Goal: Transaction & Acquisition: Purchase product/service

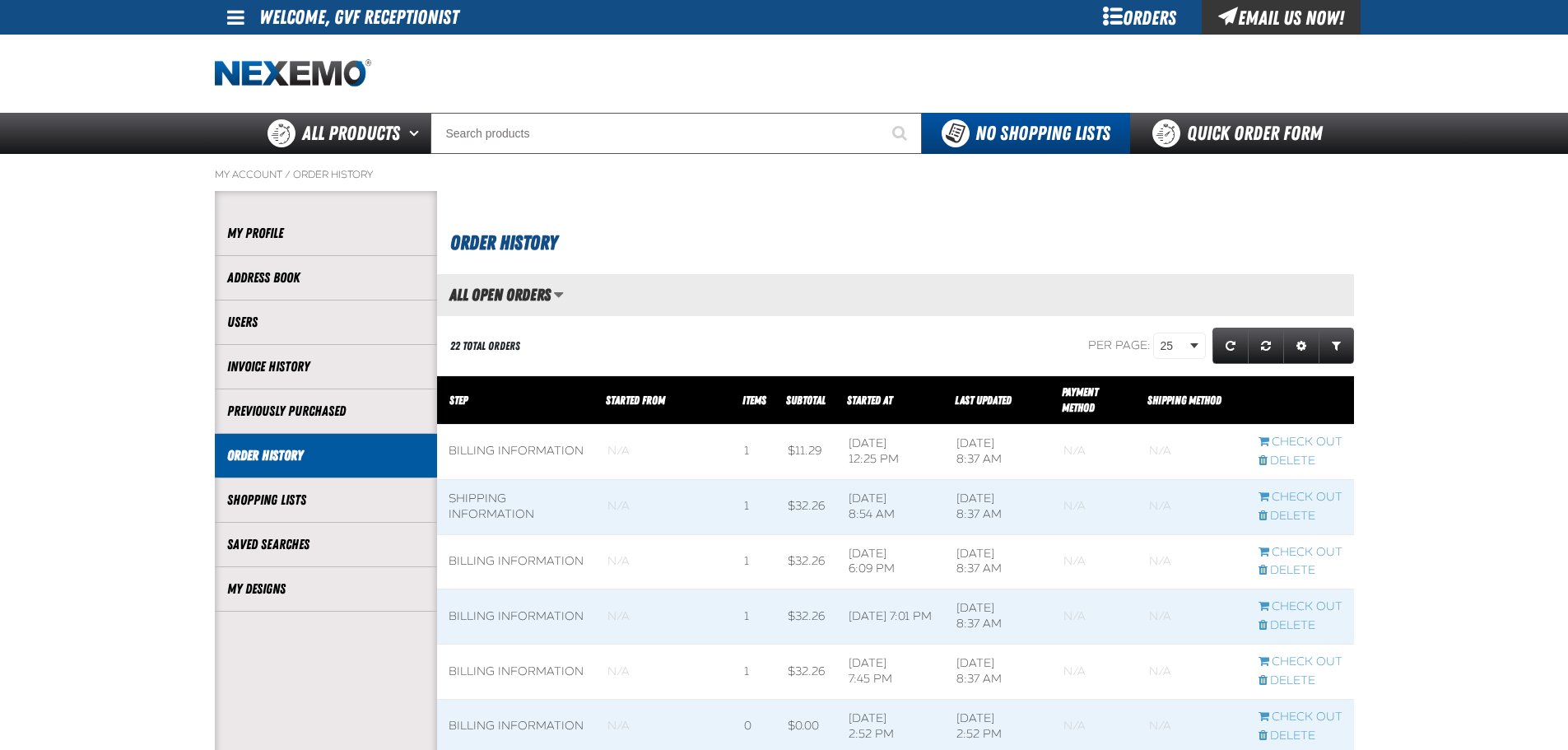
scroll to position [1, 1]
click at [325, 586] on link "My Designs" at bounding box center [325, 589] width 197 height 19
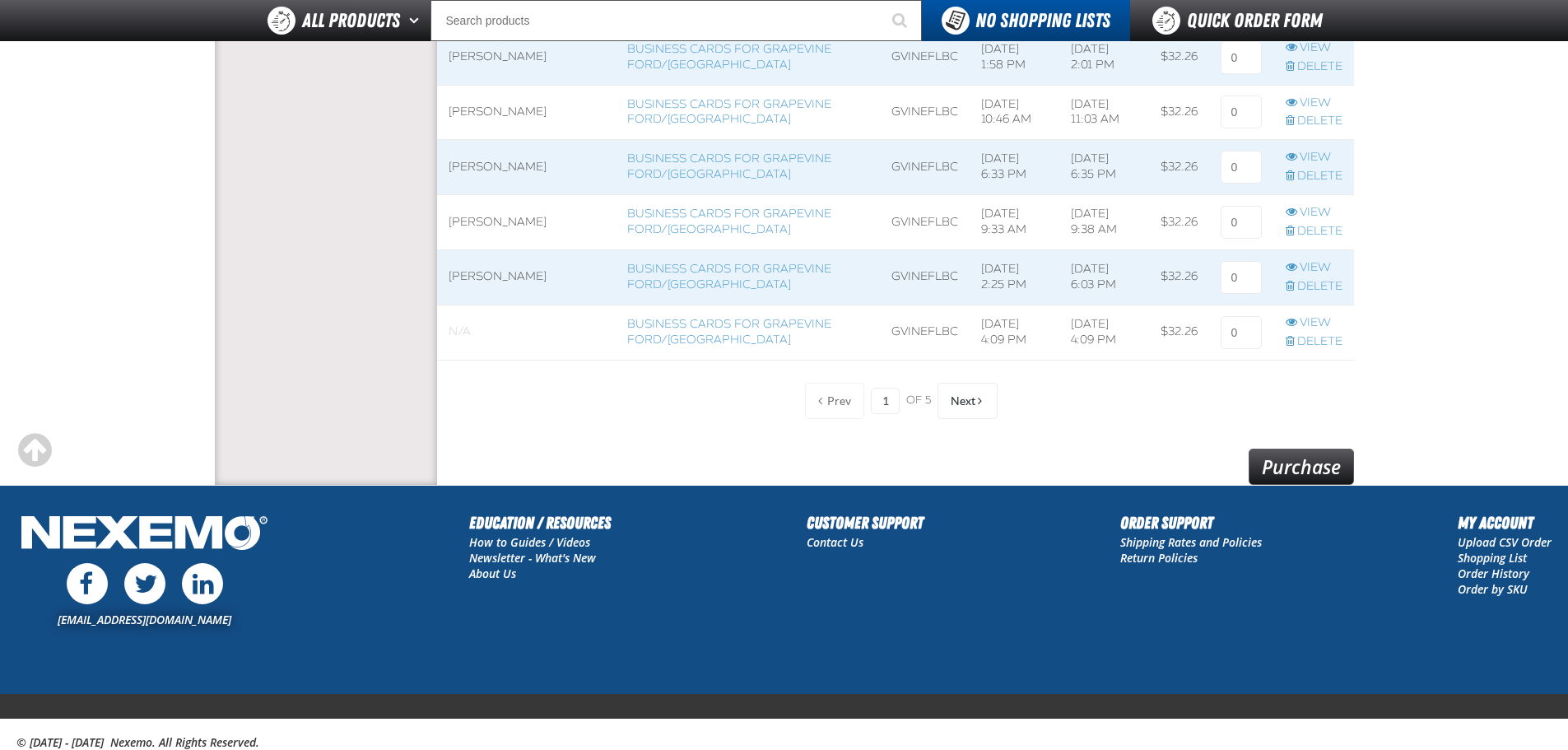
scroll to position [1366, 0]
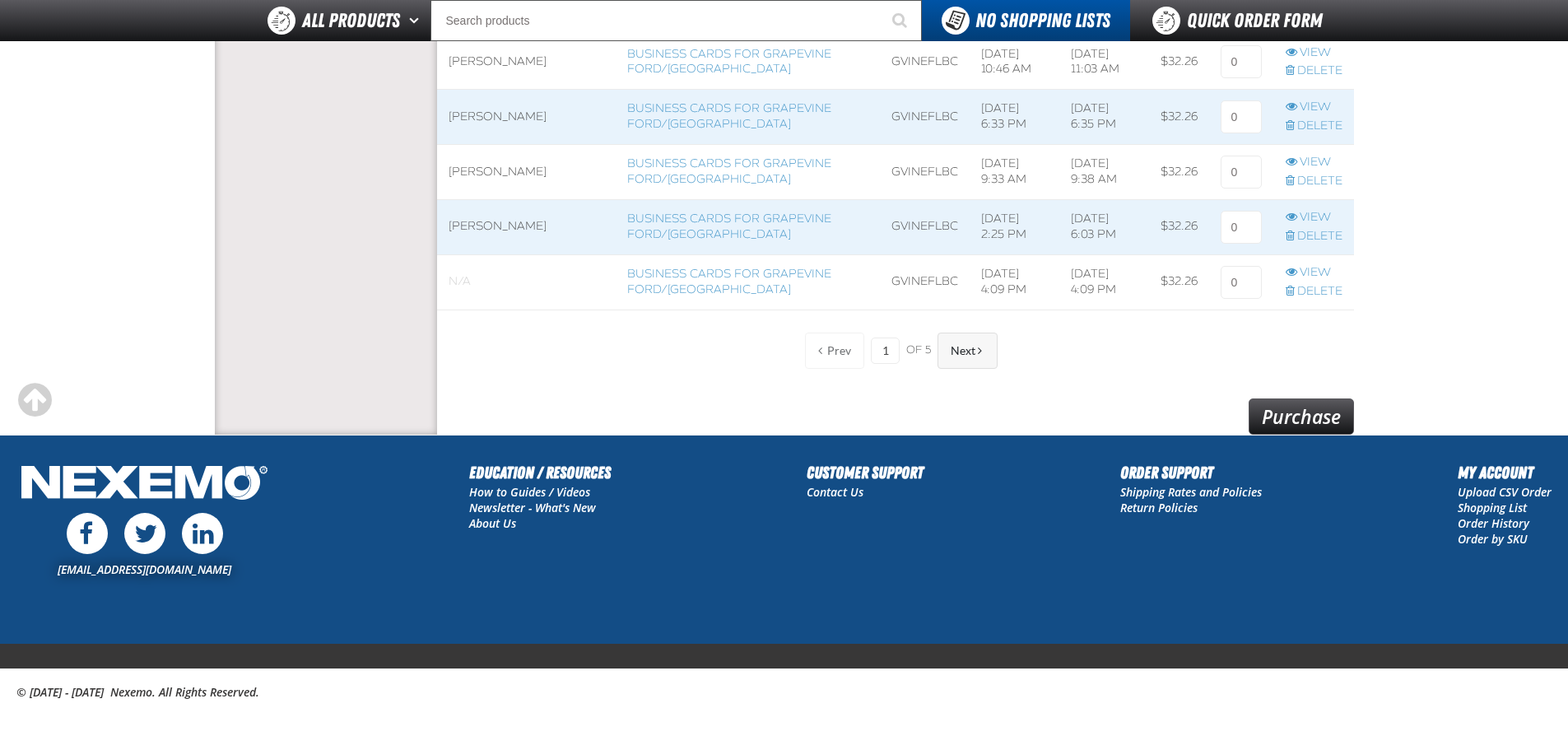
click at [982, 345] on button "Next" at bounding box center [967, 350] width 60 height 36
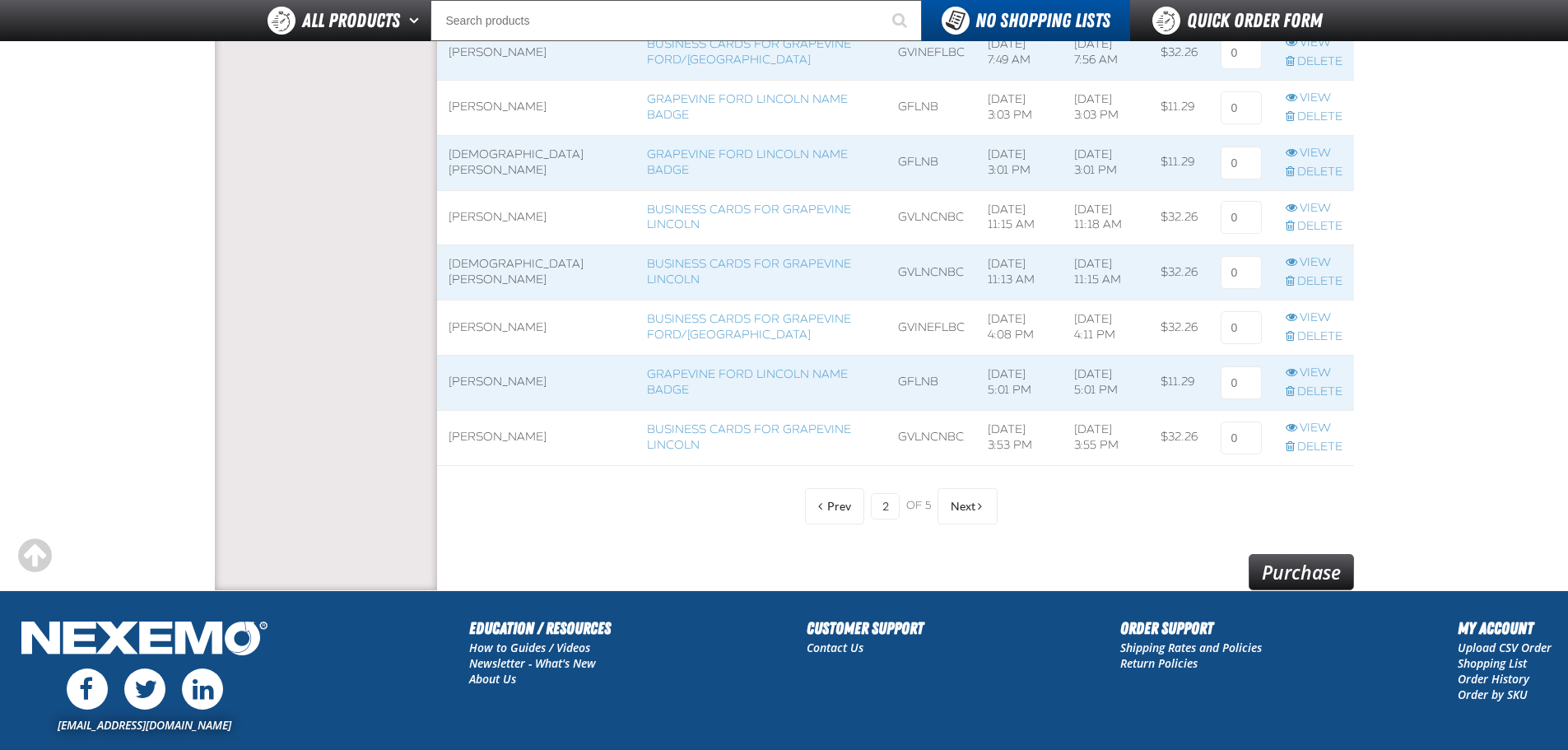
scroll to position [1228, 0]
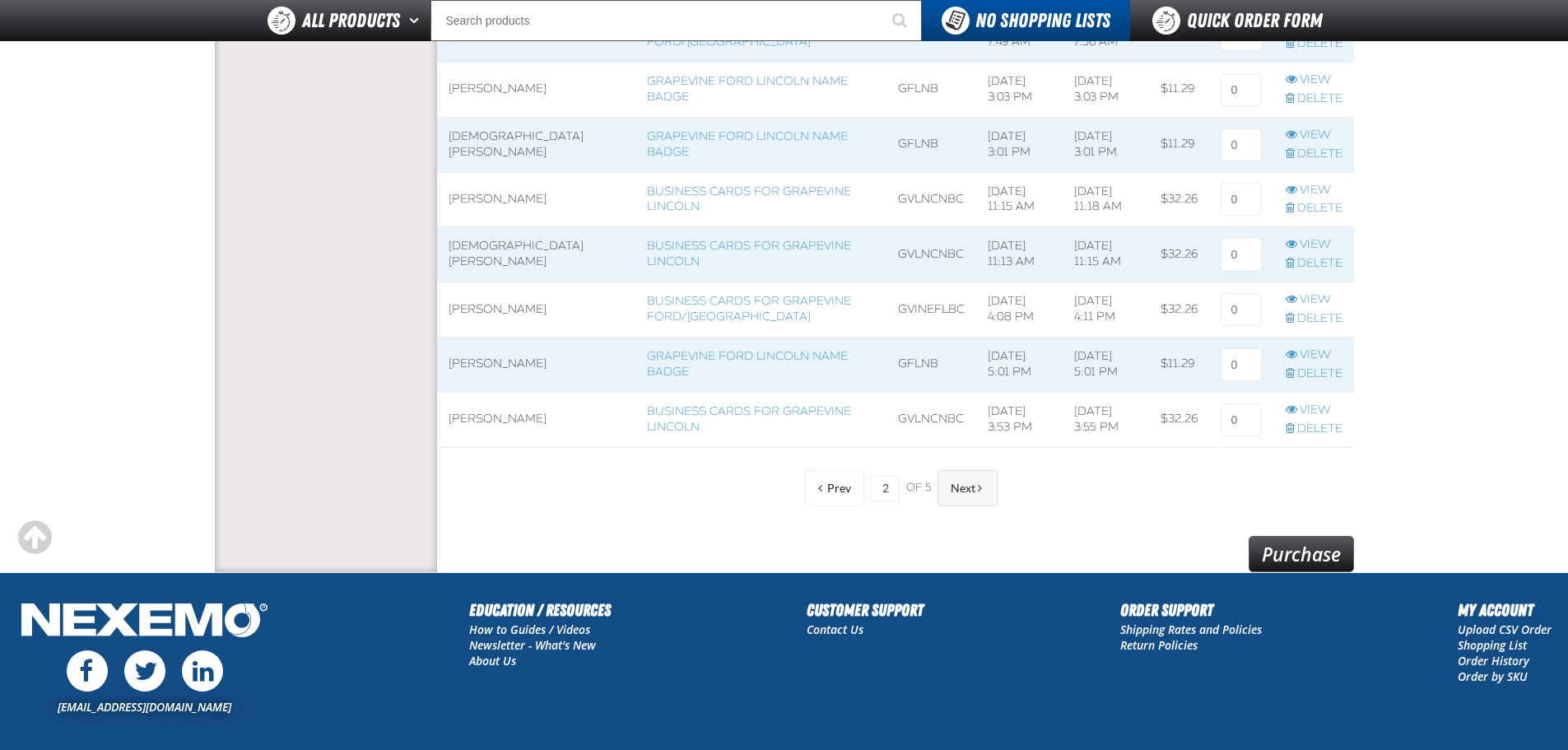
click at [969, 489] on span "Next" at bounding box center [963, 489] width 25 height 13
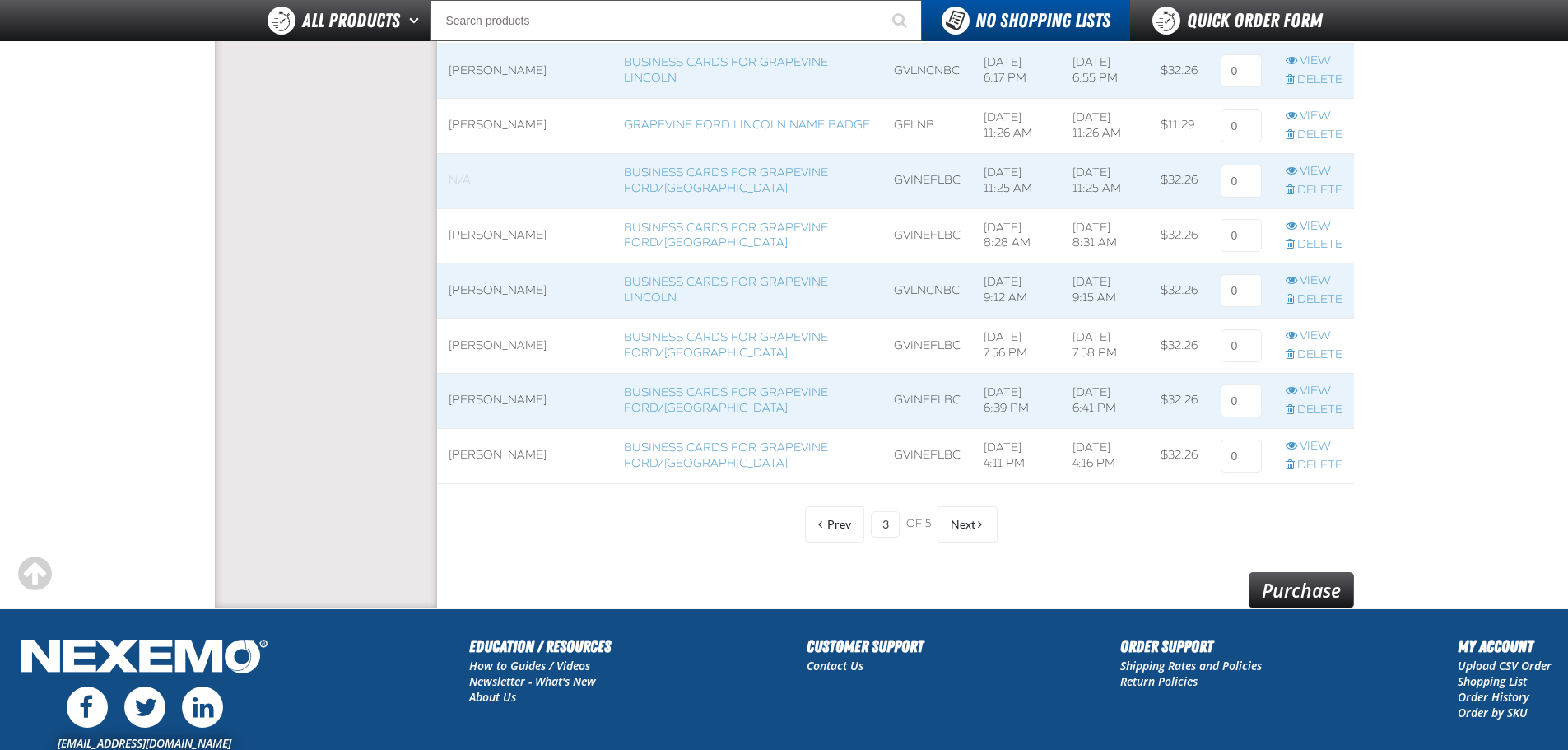
scroll to position [1366, 0]
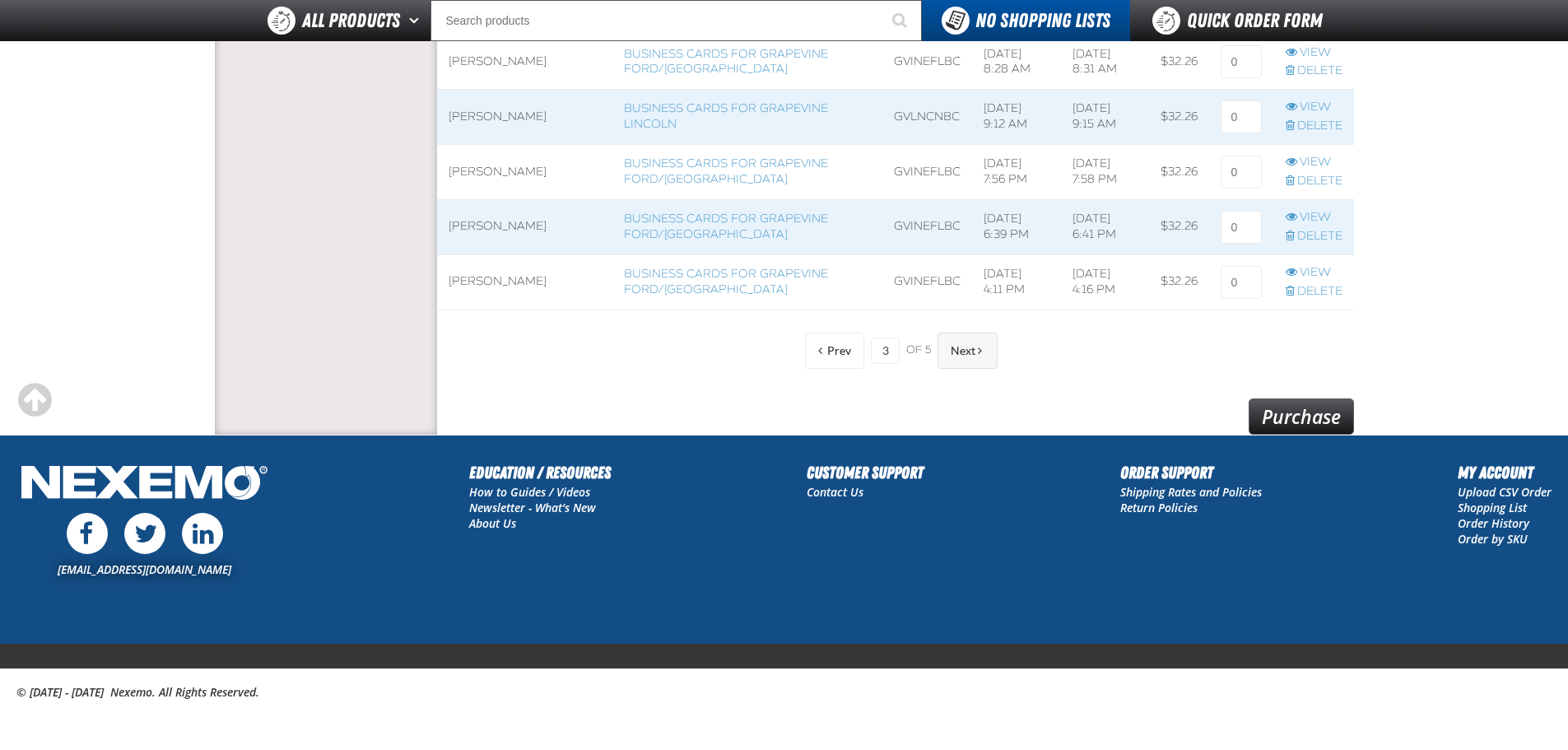
click at [966, 352] on span "Next" at bounding box center [963, 350] width 25 height 13
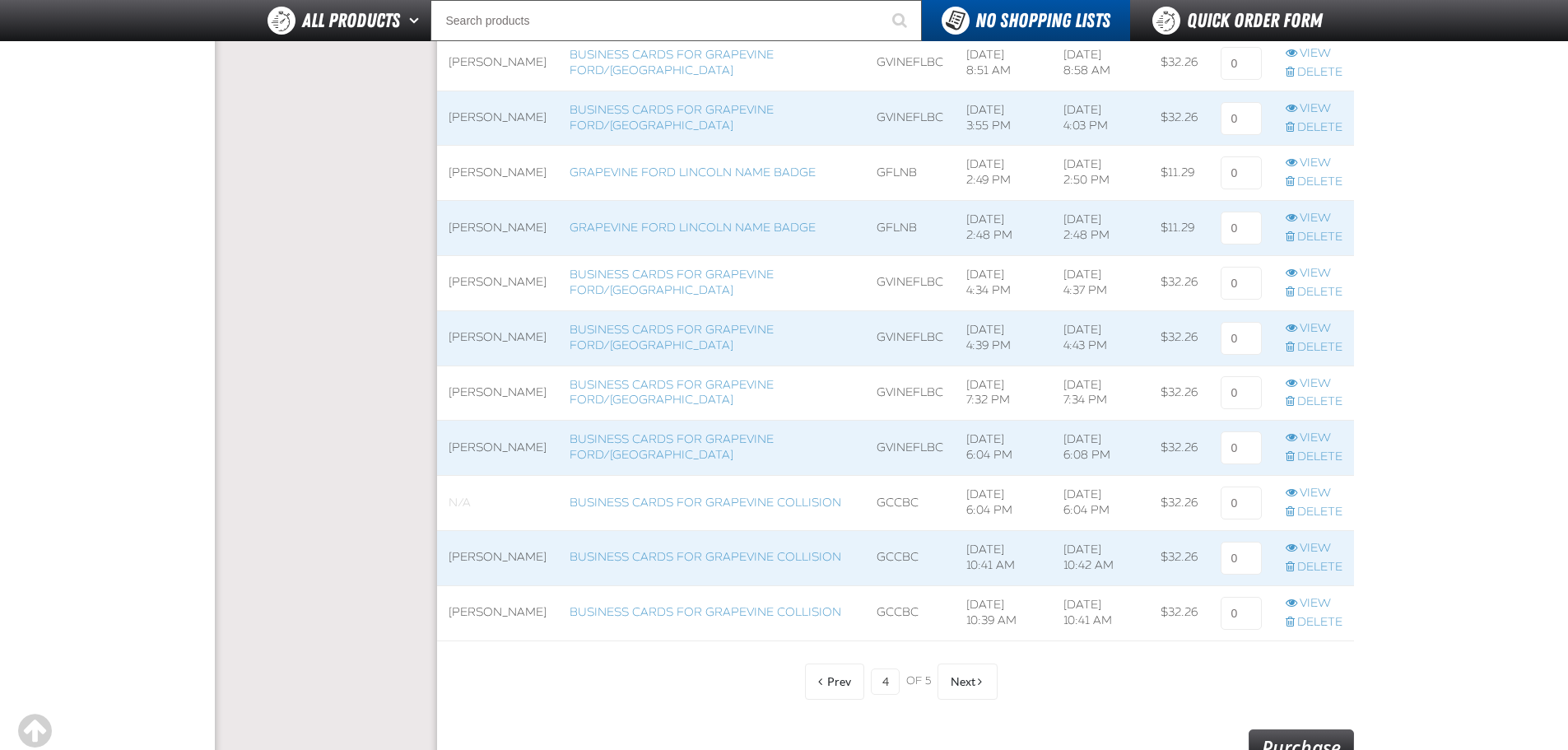
scroll to position [1098, 0]
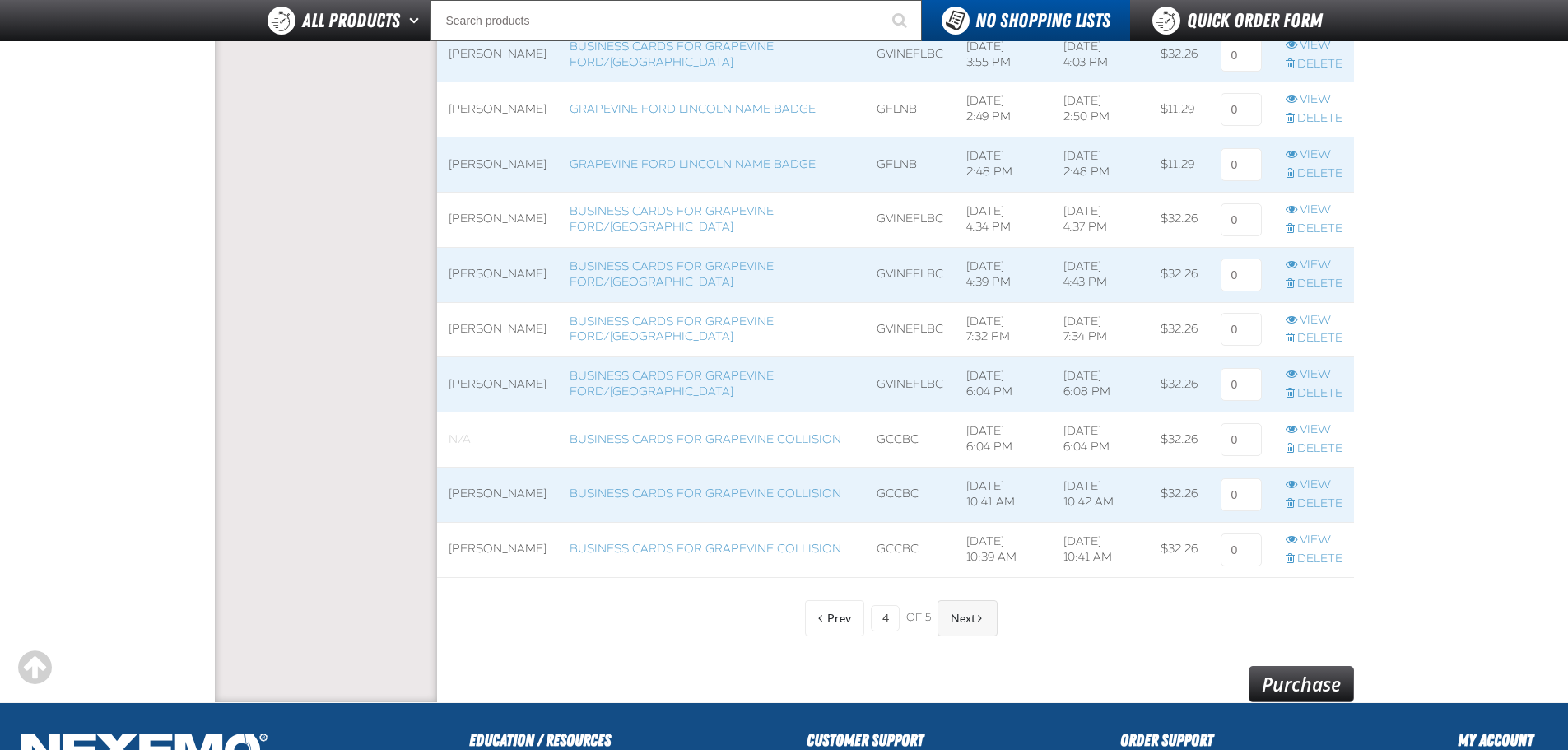
click at [970, 633] on button "Next" at bounding box center [967, 618] width 60 height 36
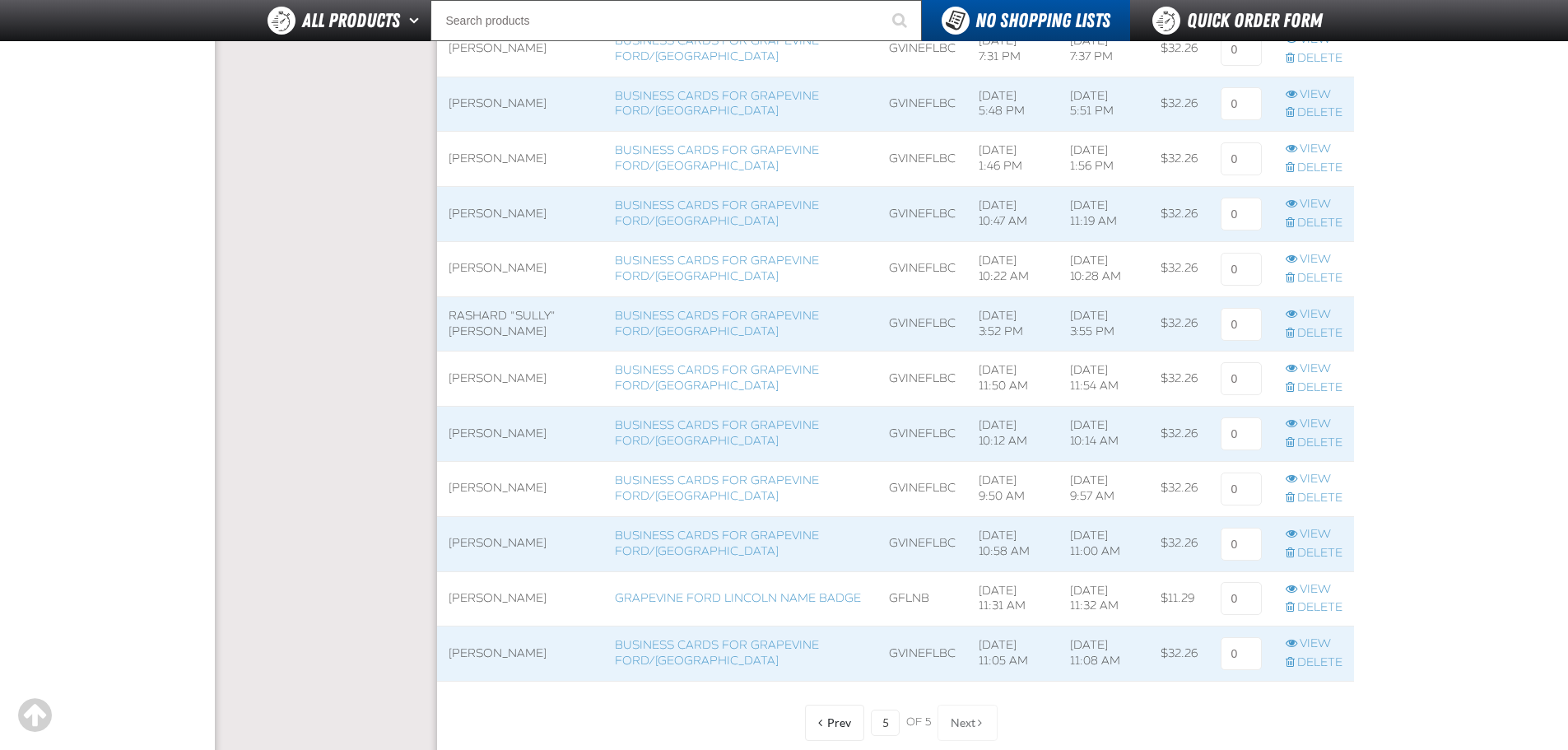
scroll to position [823, 0]
click at [1251, 279] on input at bounding box center [1241, 274] width 41 height 33
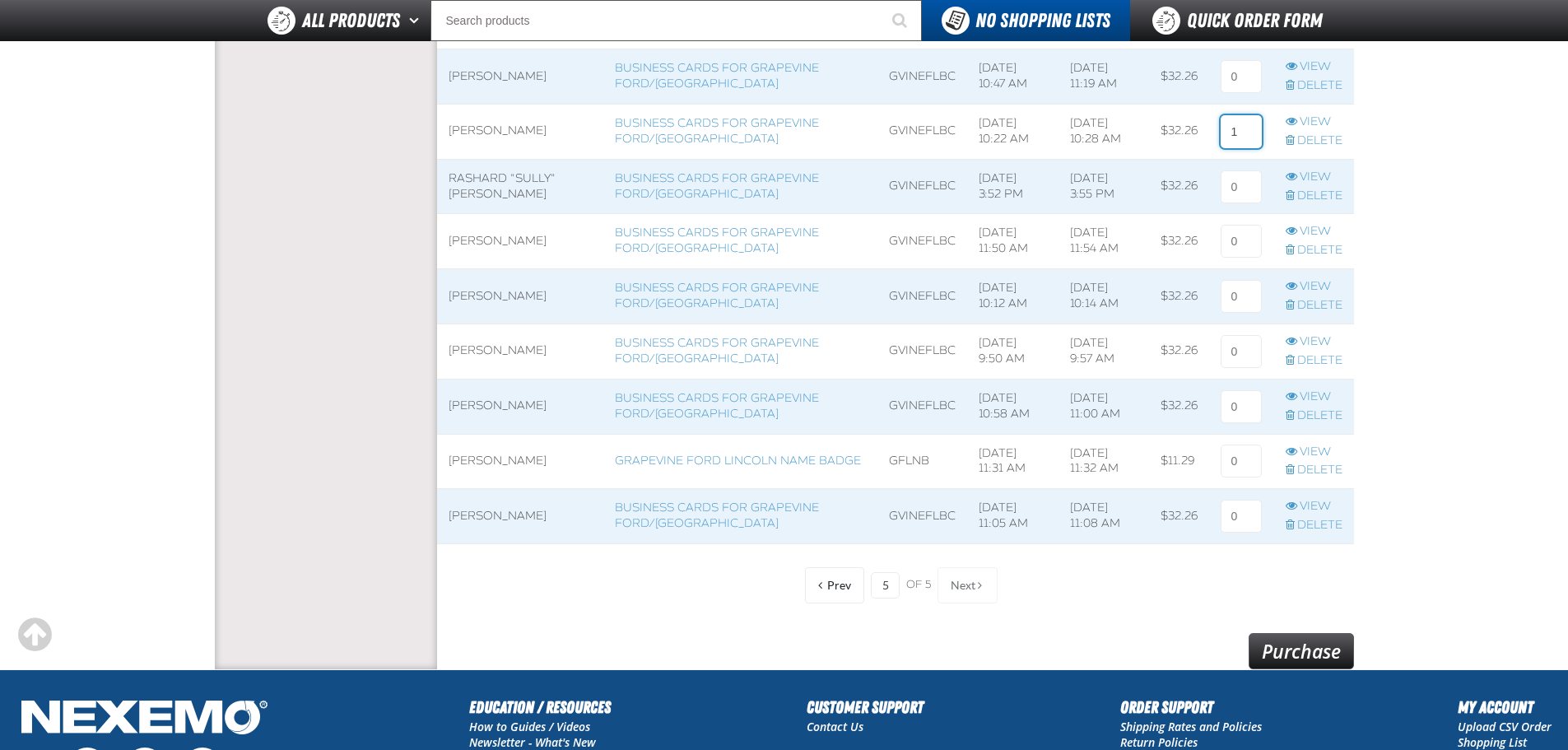
scroll to position [1201, 0]
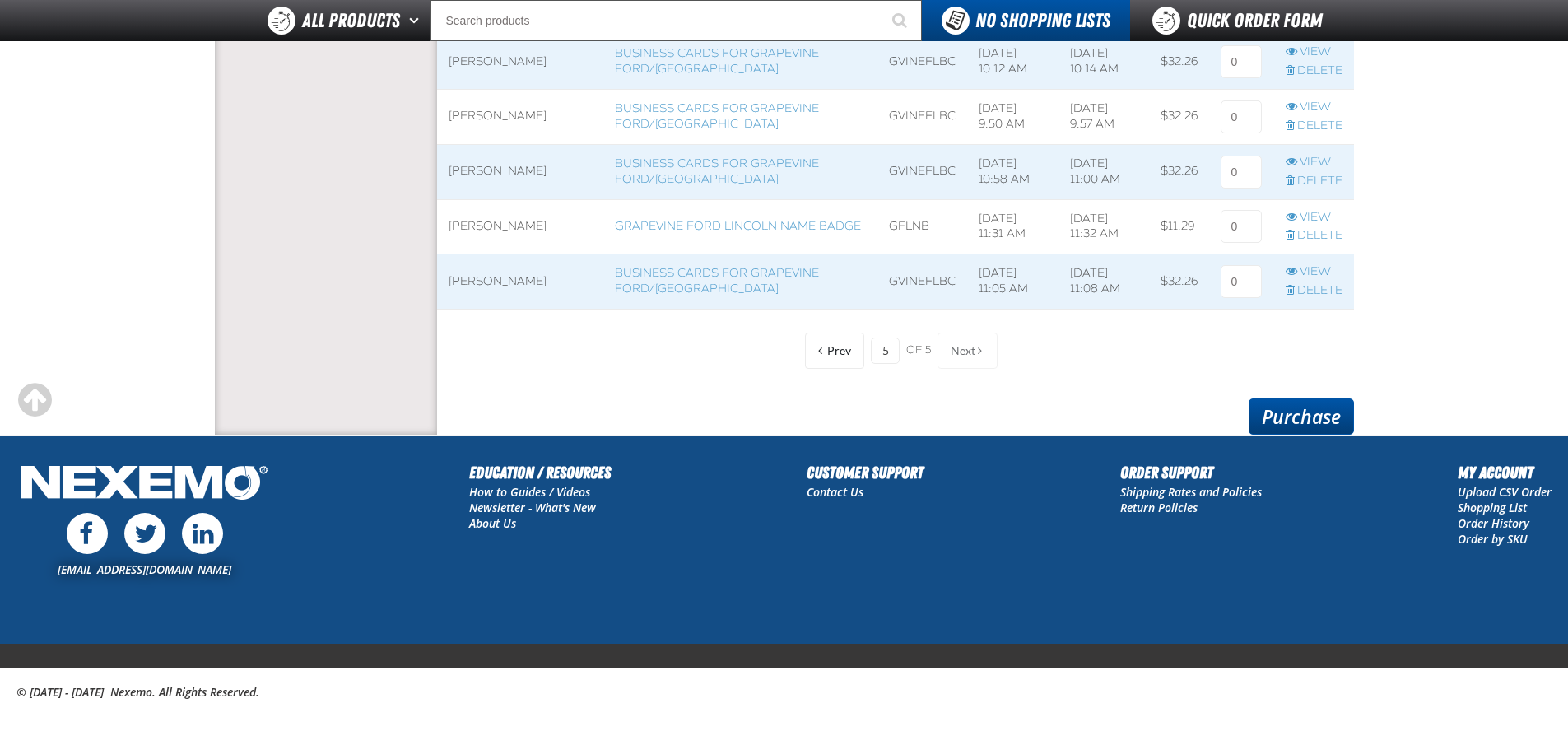
type input "1"
click at [1279, 415] on link "Purchase" at bounding box center [1302, 416] width 106 height 36
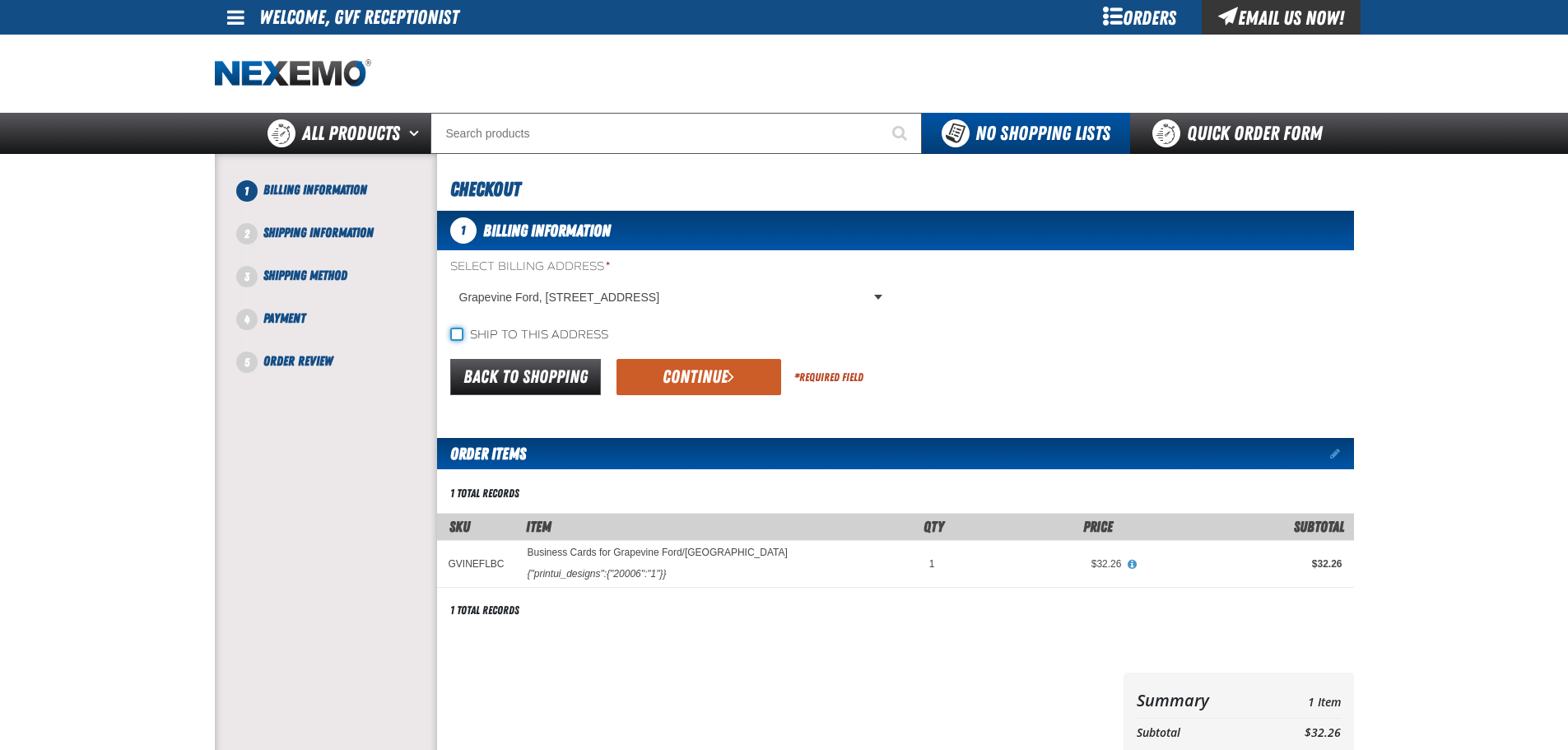
click at [461, 330] on input "Ship to this address" at bounding box center [457, 335] width 13 height 13
checkbox input "true"
click at [699, 380] on button "Continue" at bounding box center [699, 376] width 165 height 36
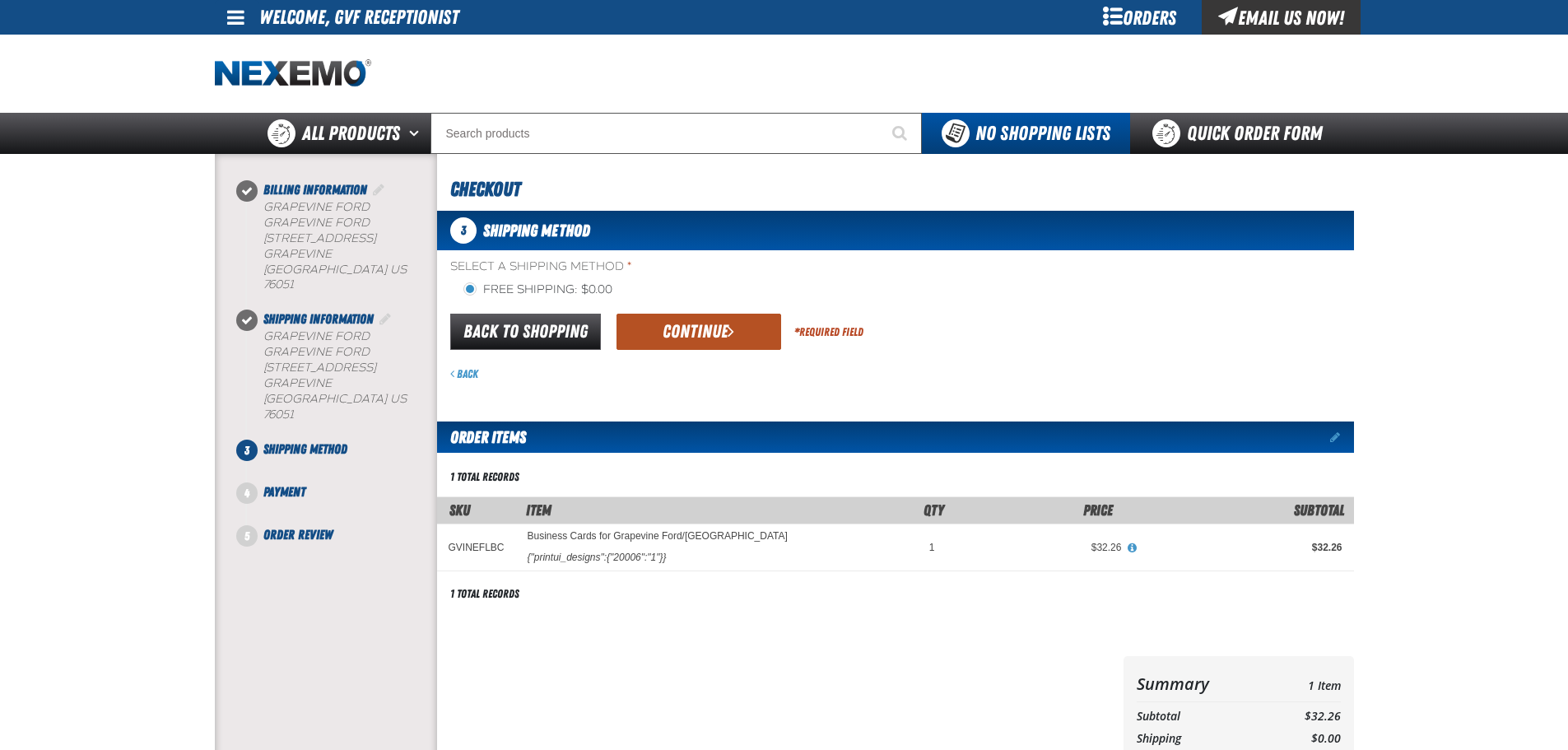
click at [677, 338] on button "Continue" at bounding box center [699, 331] width 165 height 36
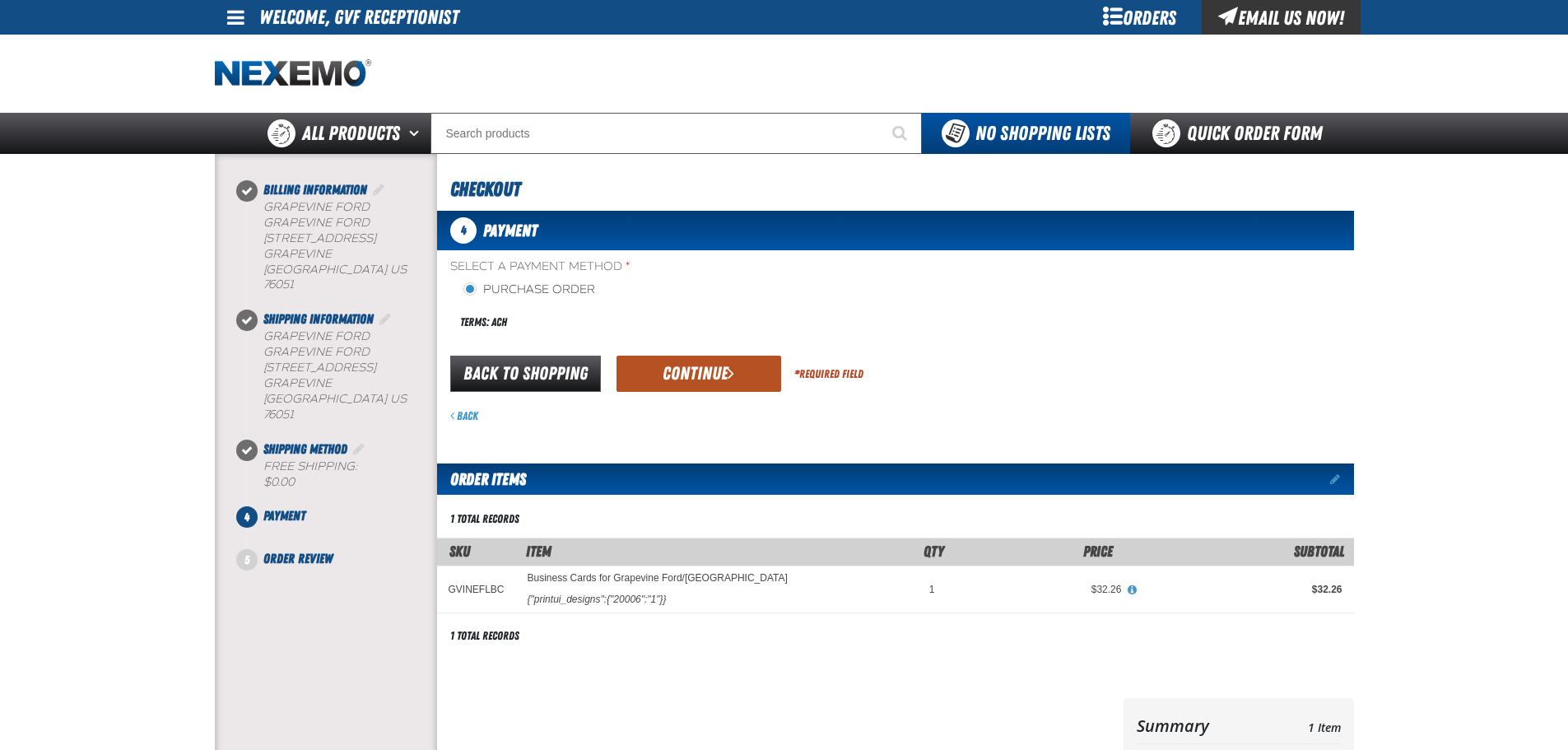
click at [684, 372] on button "Continue" at bounding box center [699, 374] width 165 height 36
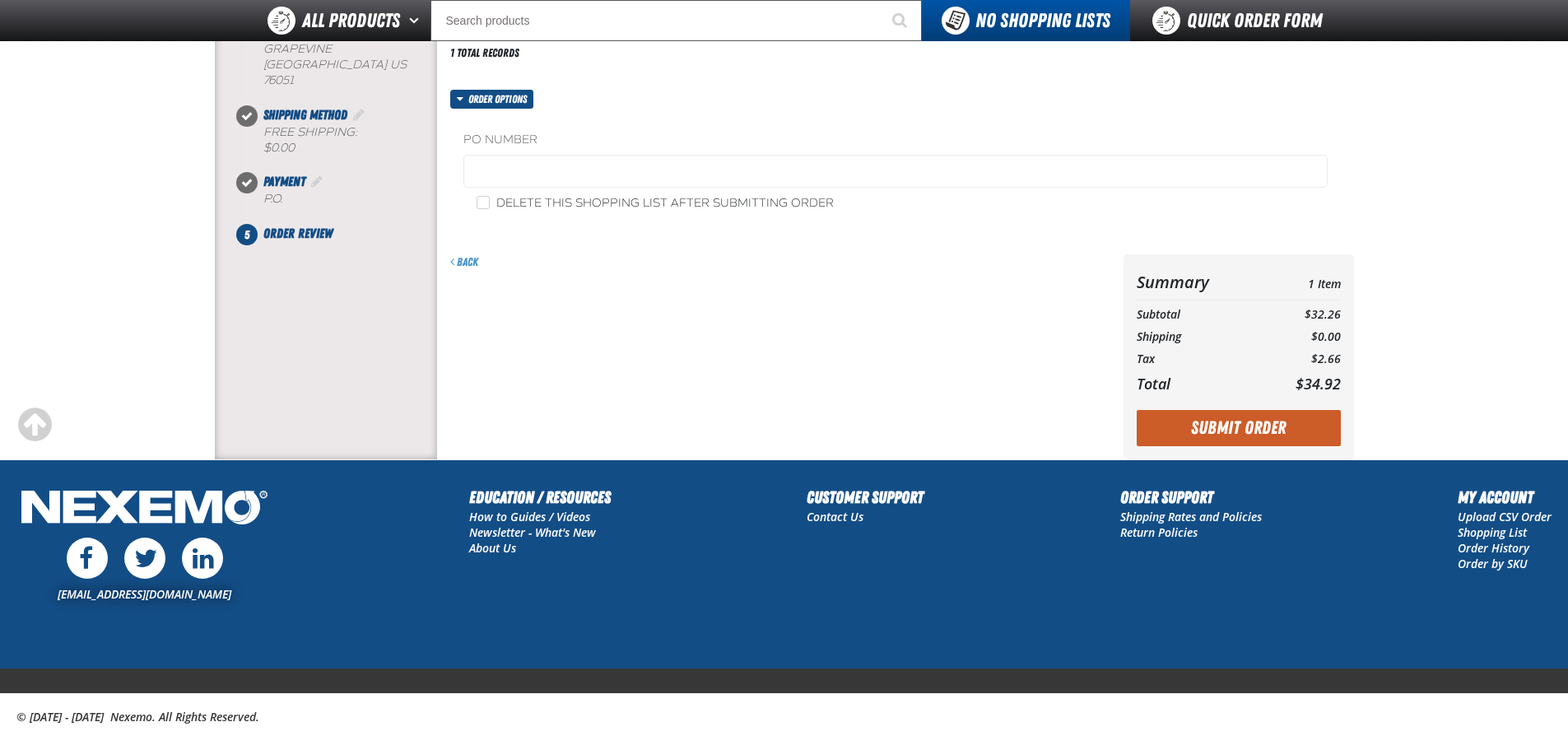
scroll to position [318, 0]
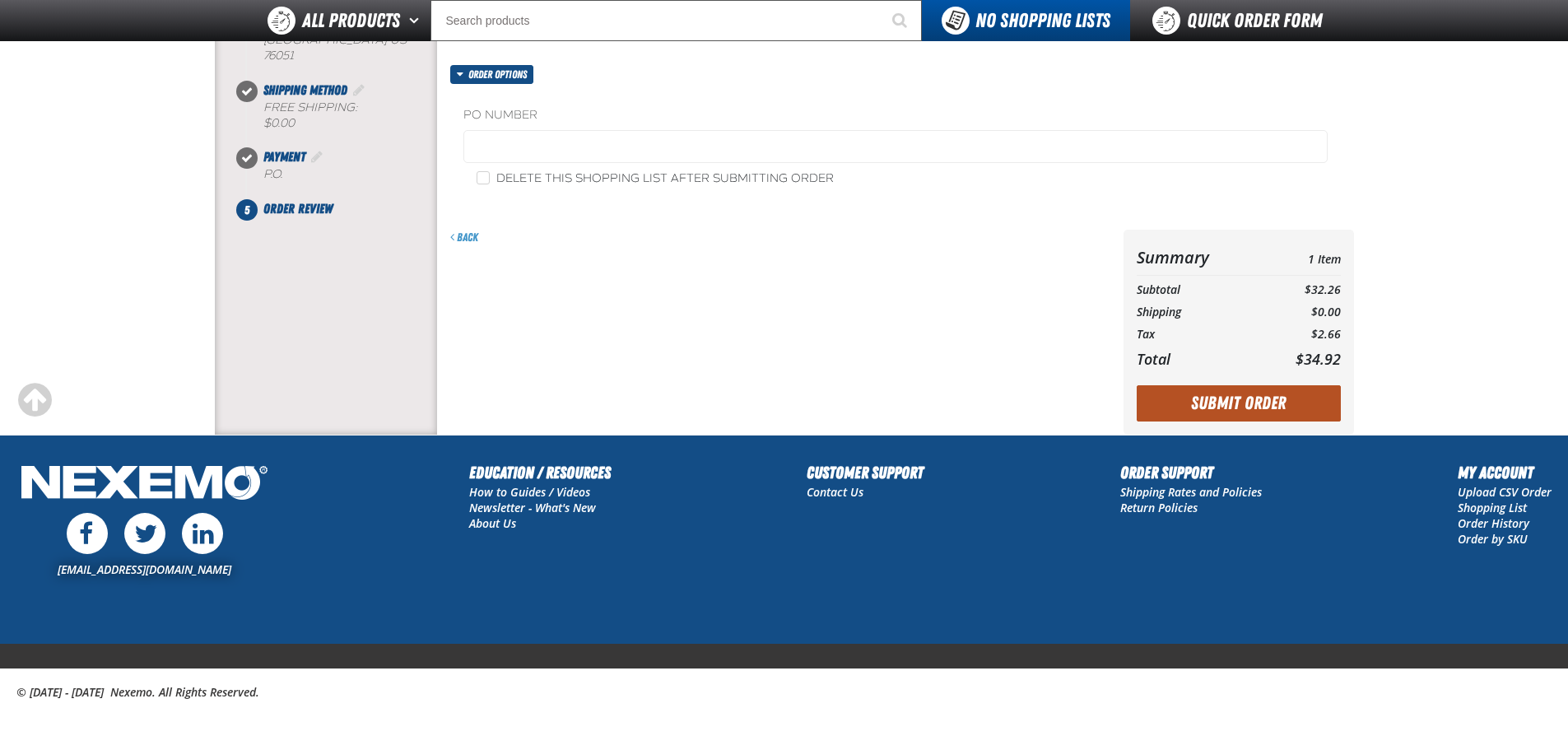
click at [1221, 414] on button "Submit Order" at bounding box center [1239, 403] width 204 height 36
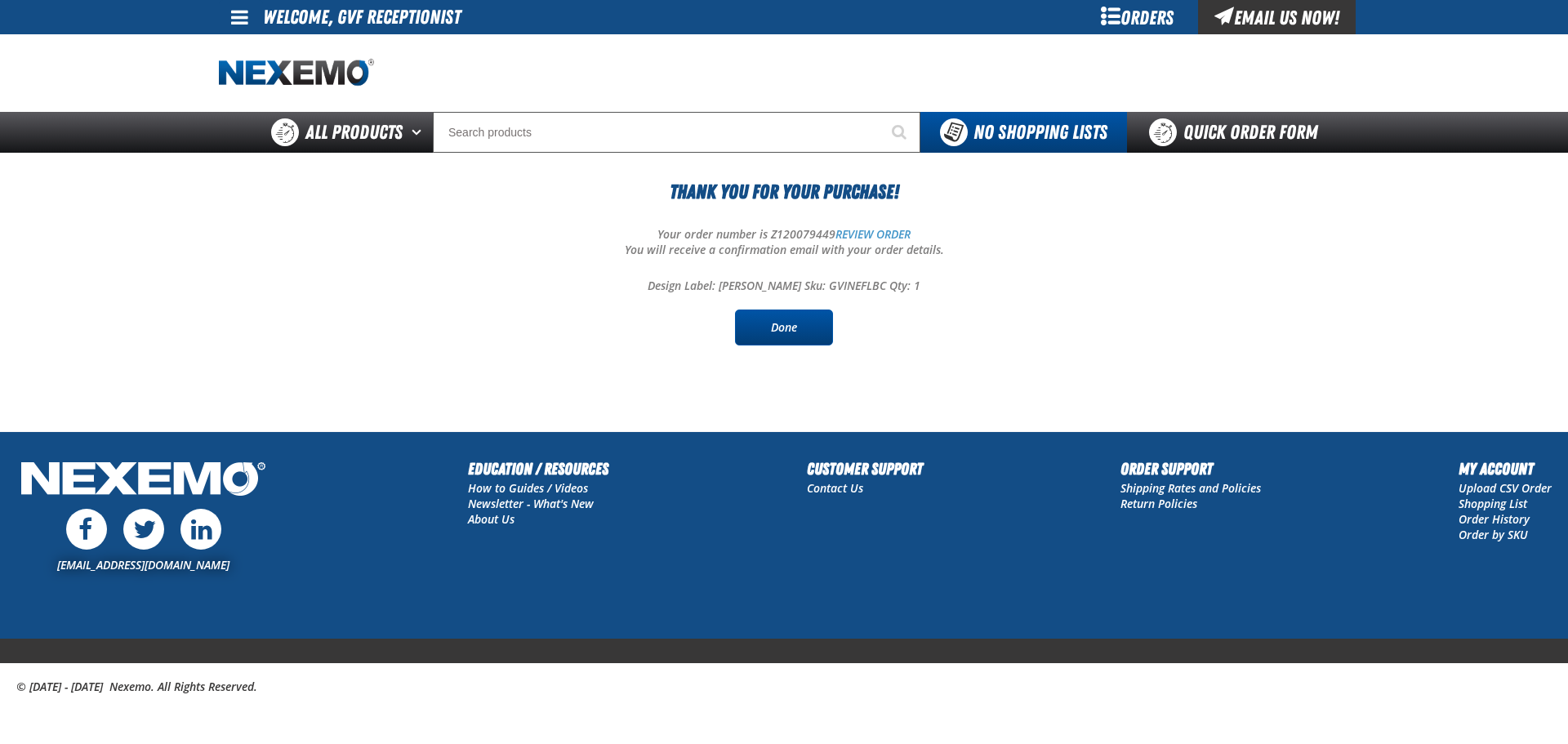
click at [794, 327] on link "Done" at bounding box center [784, 327] width 98 height 36
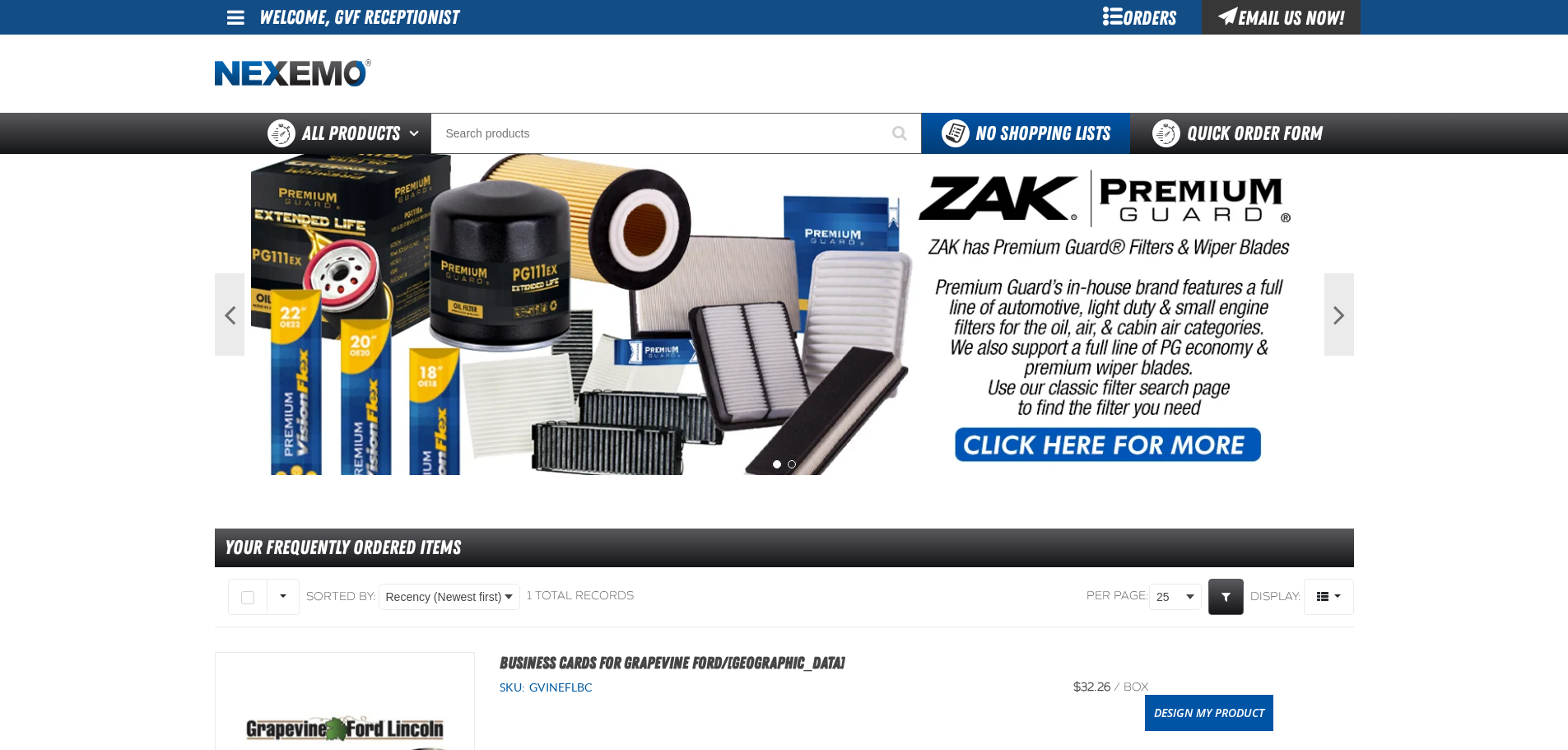
click at [1145, 14] on div "Orders" at bounding box center [1140, 17] width 123 height 34
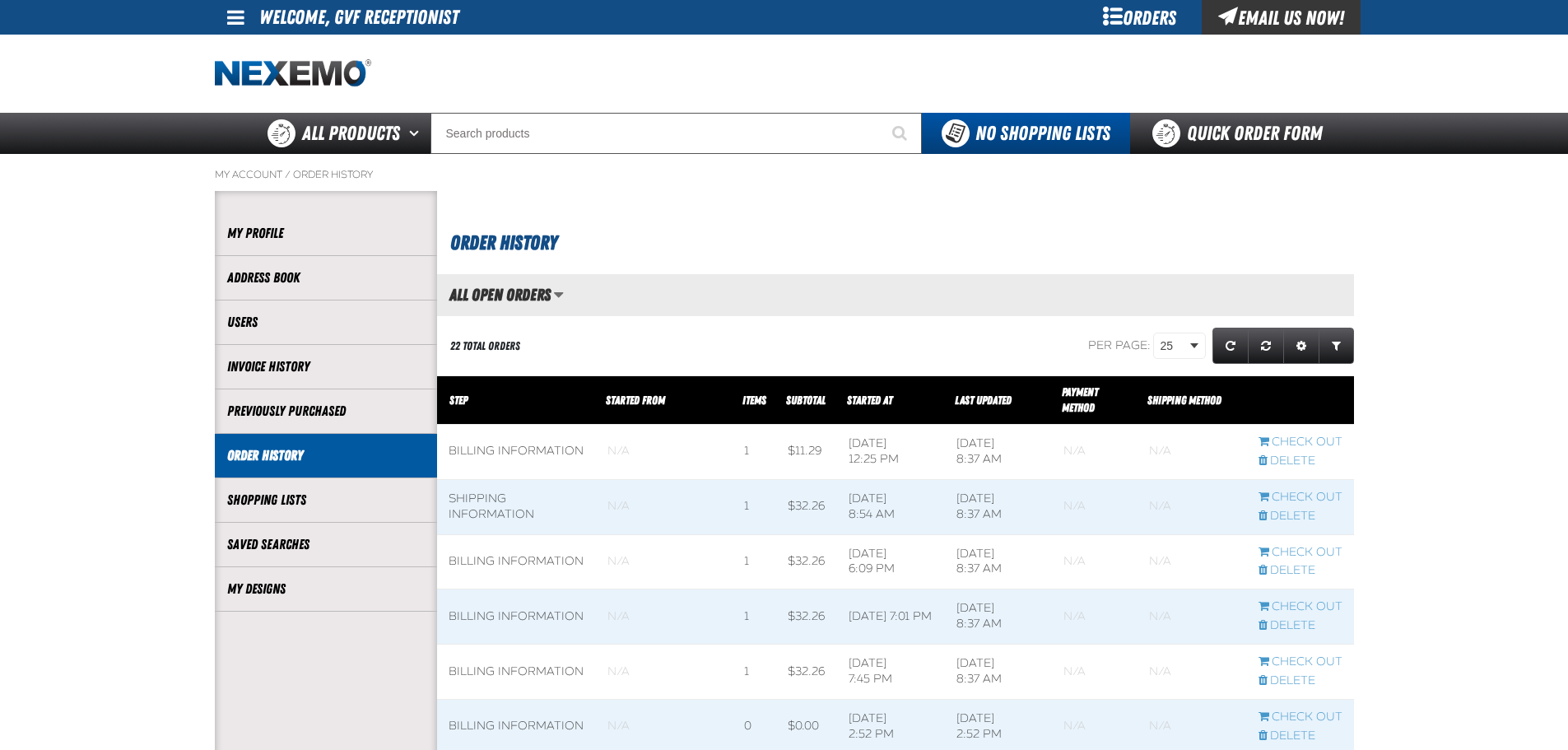
scroll to position [1, 1]
click at [322, 587] on link "My Designs" at bounding box center [325, 589] width 197 height 19
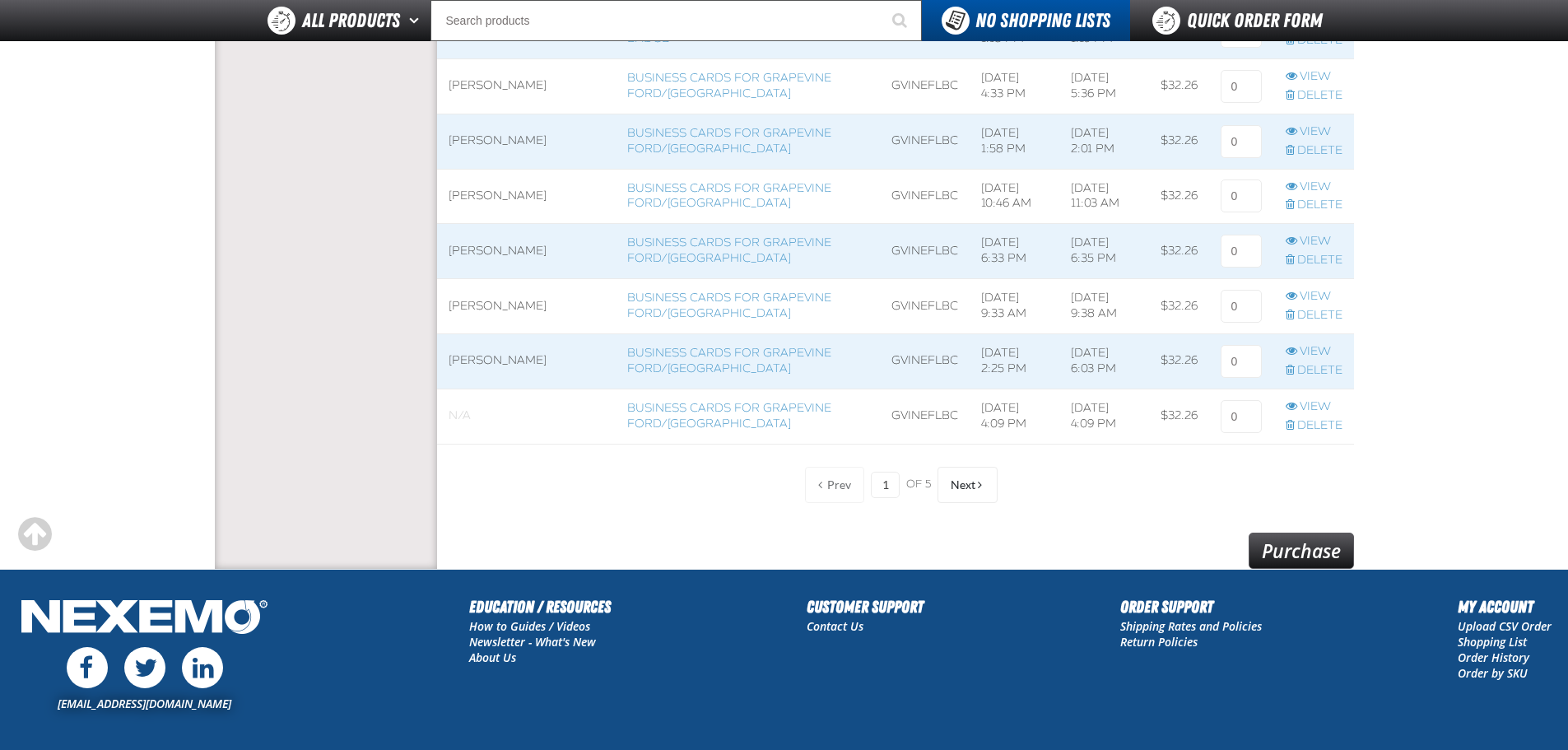
scroll to position [1236, 0]
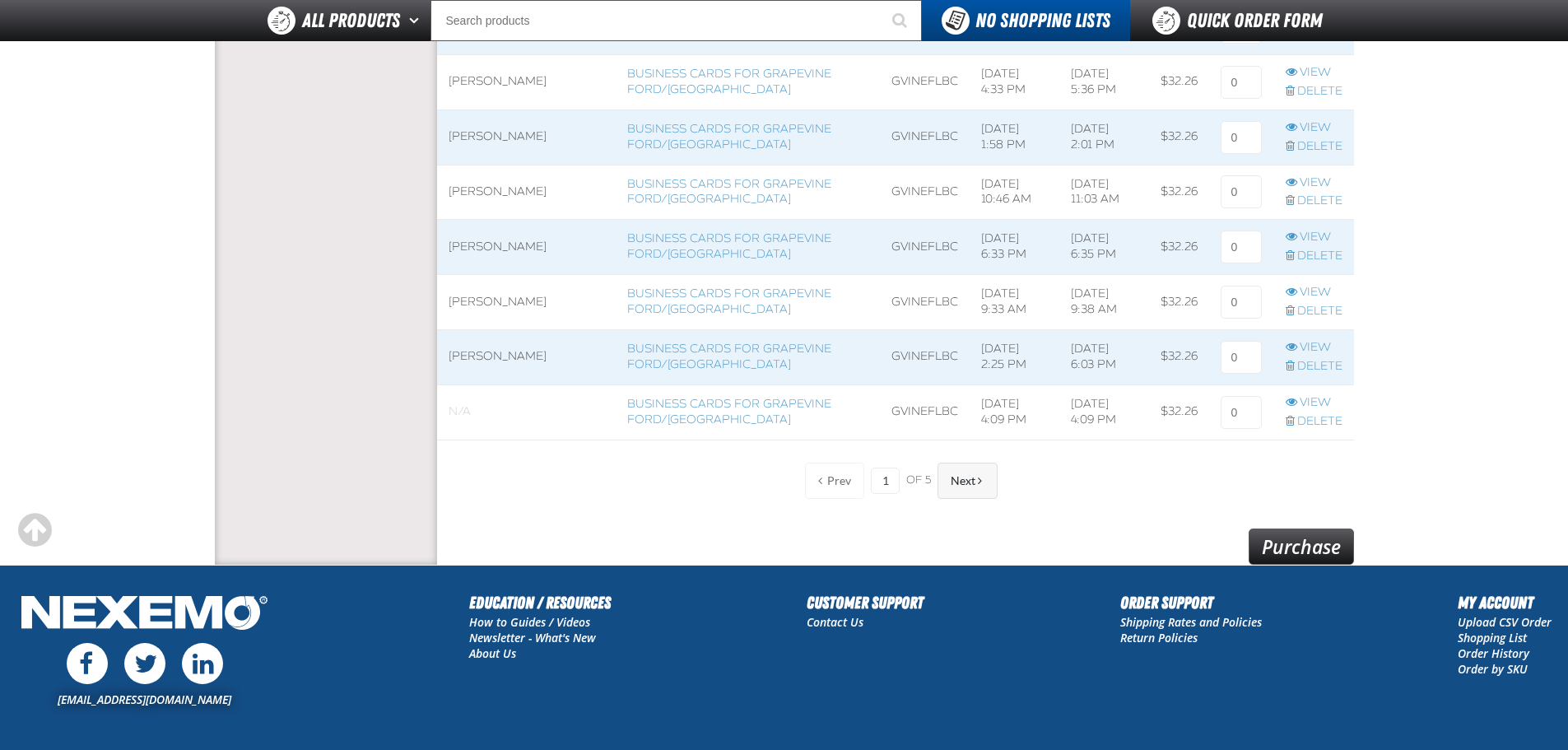
click at [955, 483] on span "Next" at bounding box center [963, 481] width 25 height 13
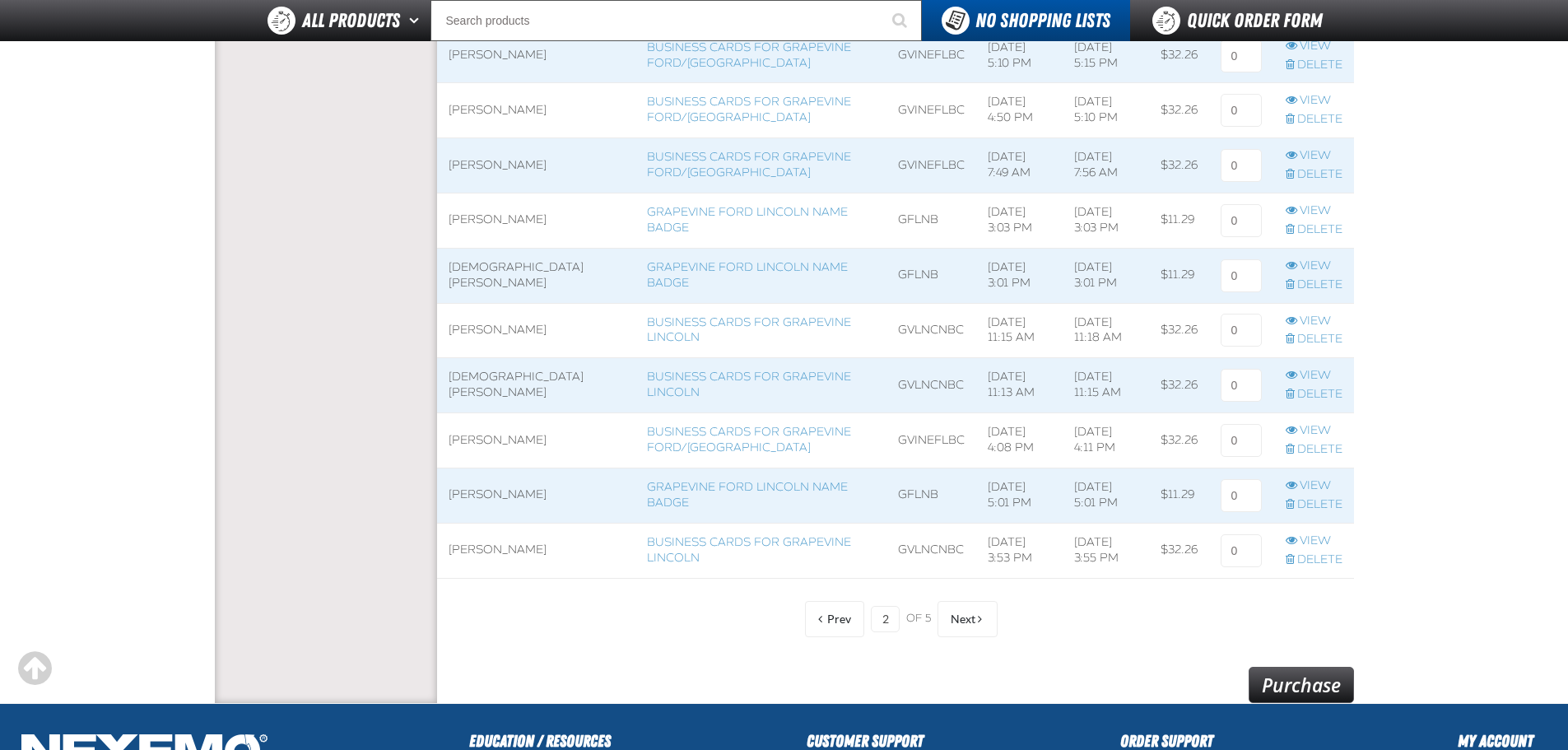
scroll to position [1098, 0]
click at [954, 611] on button "Next" at bounding box center [967, 618] width 60 height 36
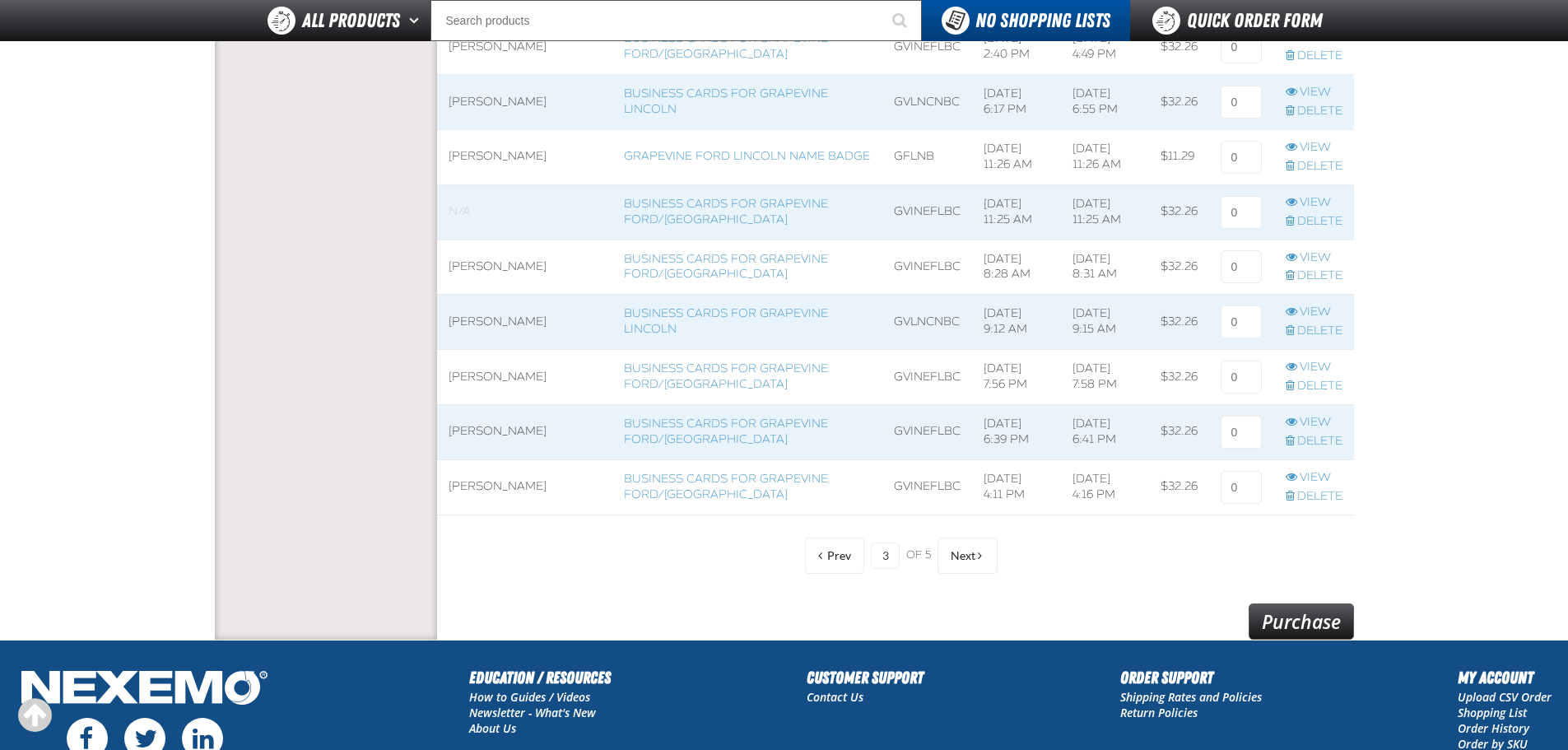
scroll to position [1366, 0]
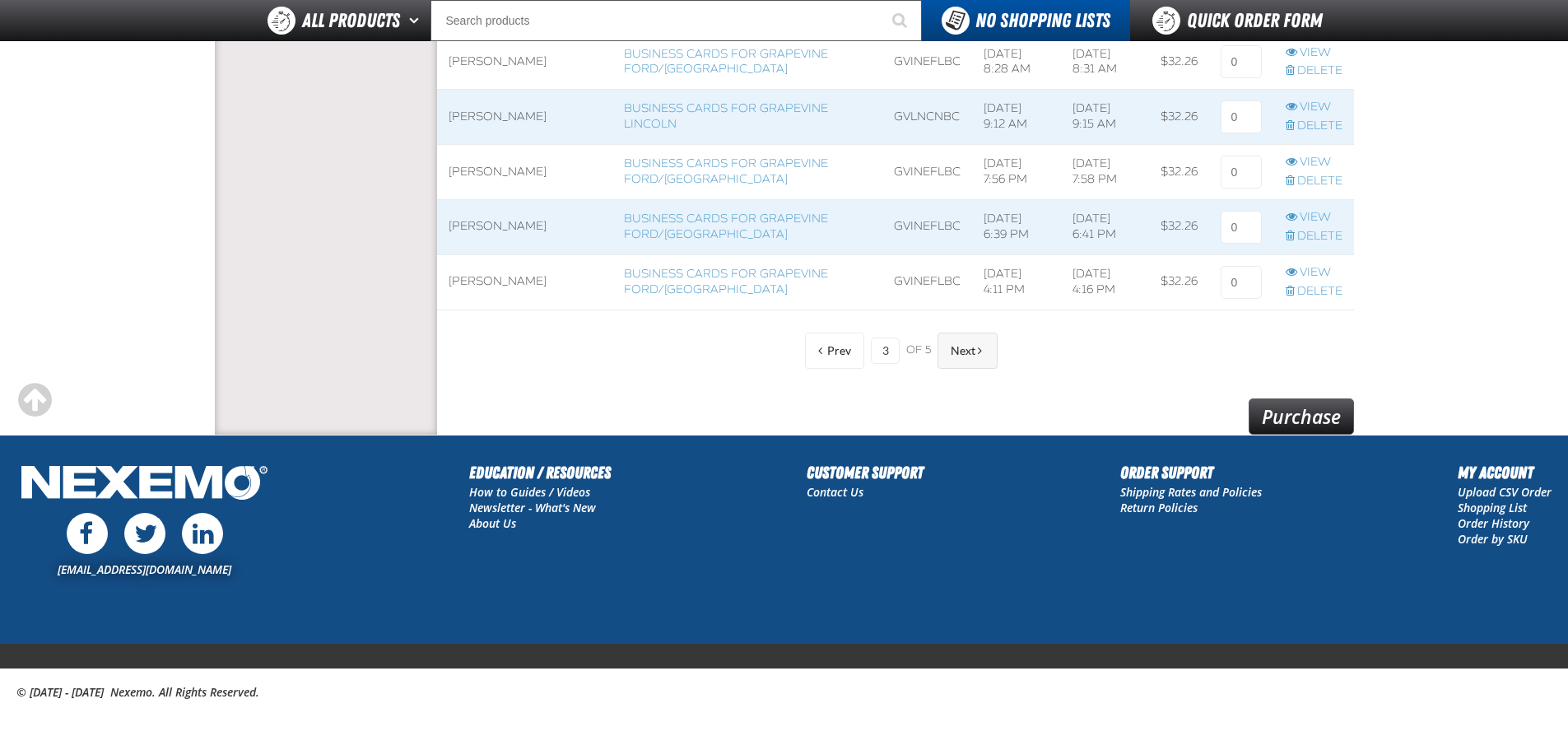
click at [974, 351] on span "Next" at bounding box center [963, 350] width 25 height 13
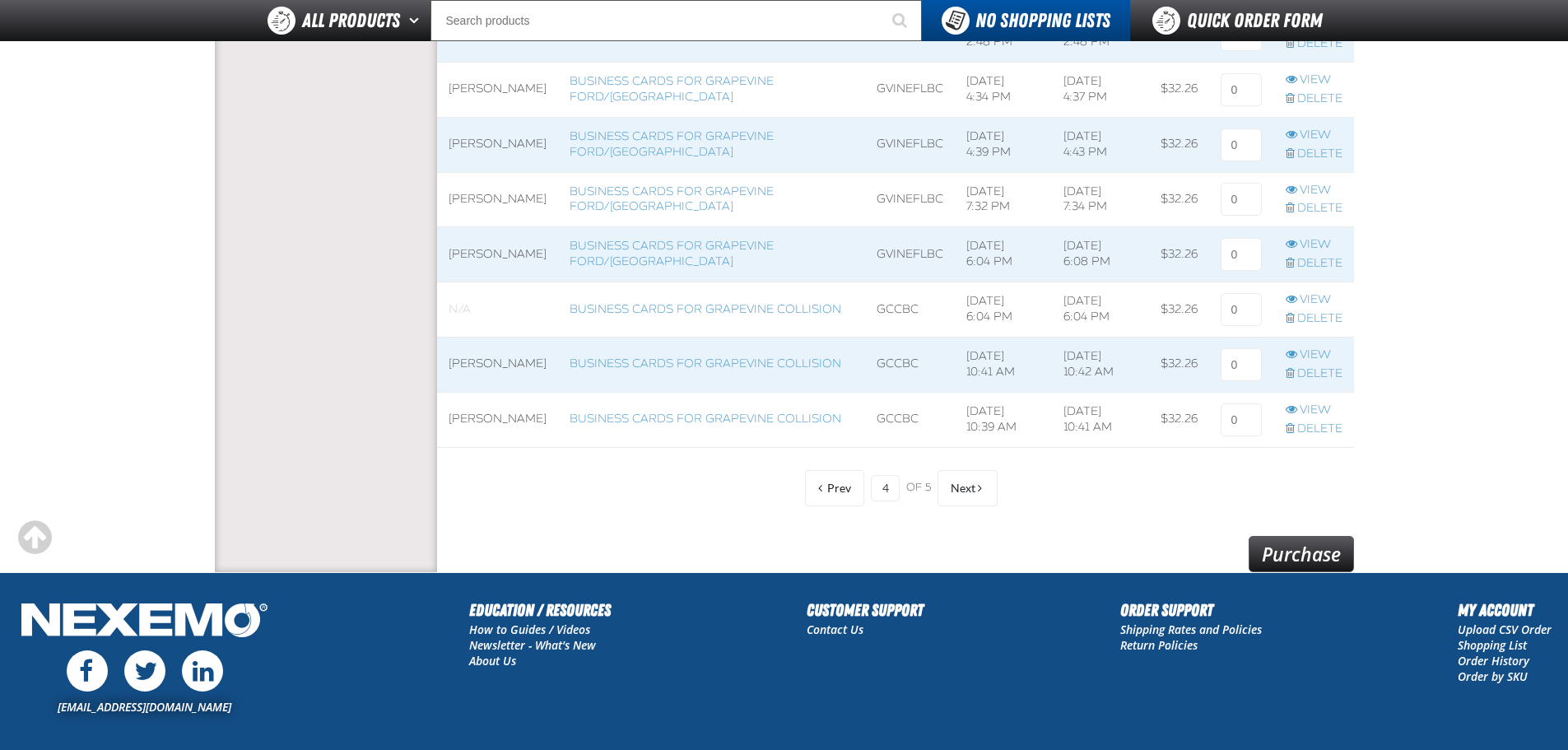
scroll to position [1366, 0]
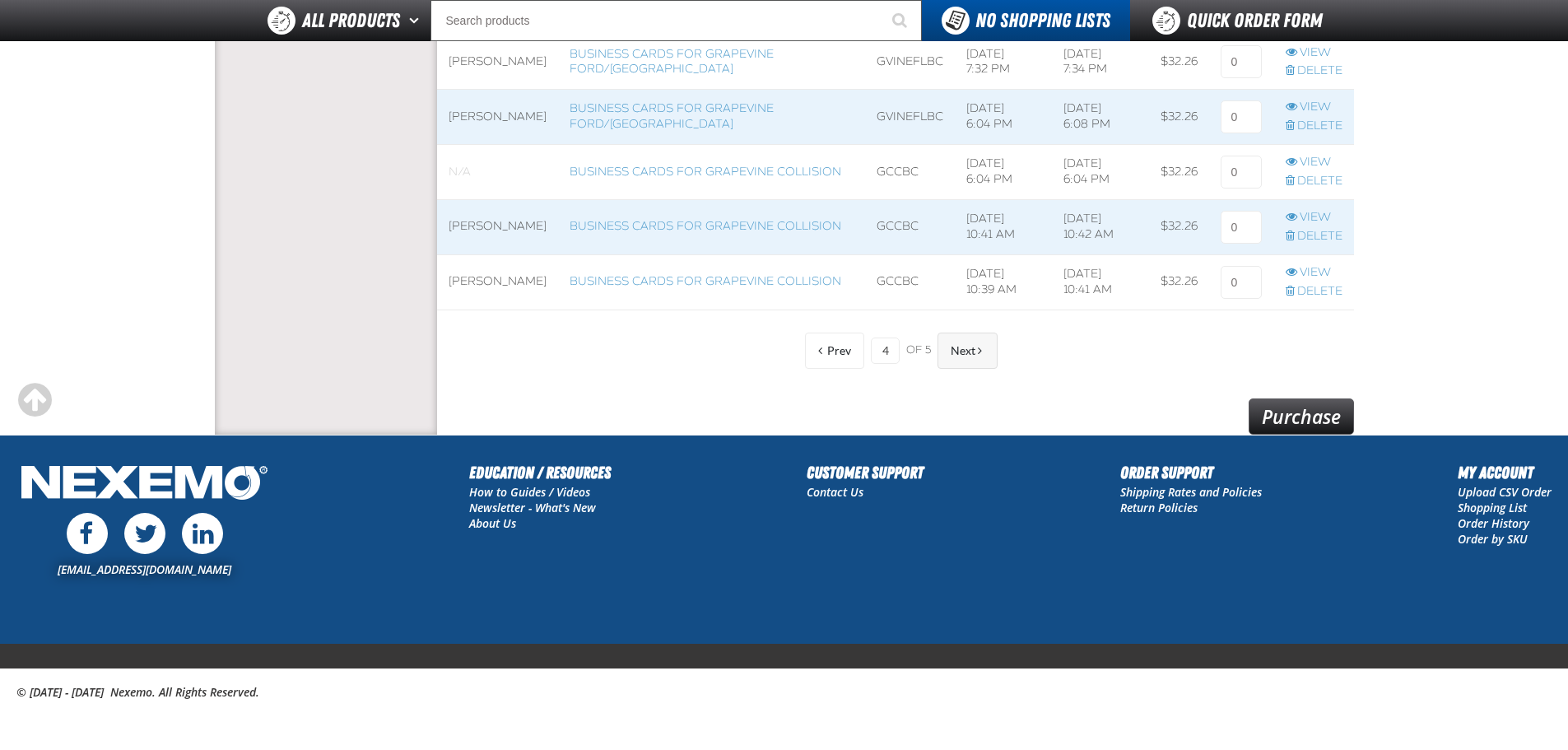
click at [971, 362] on button "Next" at bounding box center [967, 350] width 60 height 36
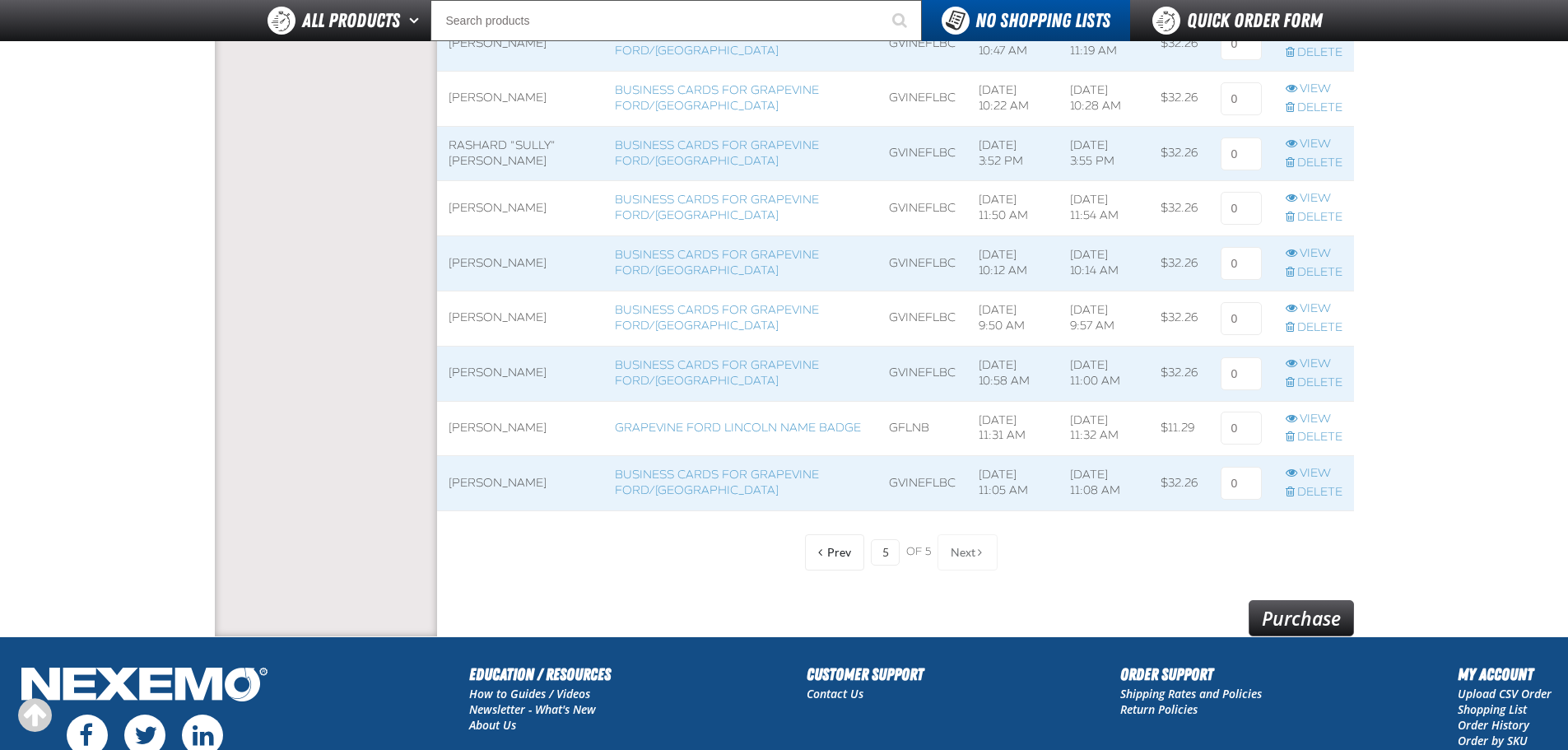
scroll to position [1201, 0]
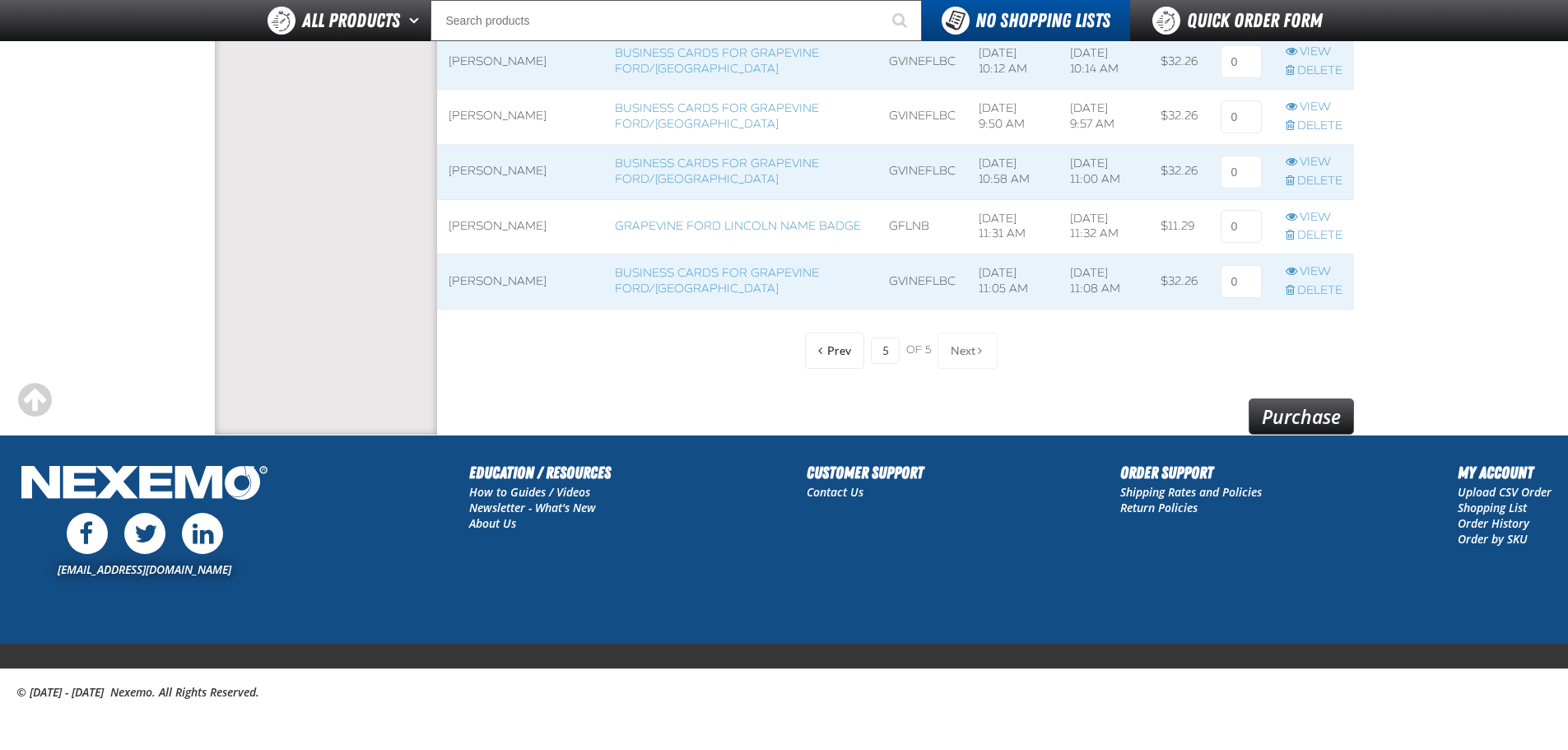
click at [995, 345] on div "Prev 5 of 5 Next" at bounding box center [894, 350] width 205 height 36
click at [883, 357] on input "5" at bounding box center [885, 350] width 29 height 26
type input "1"
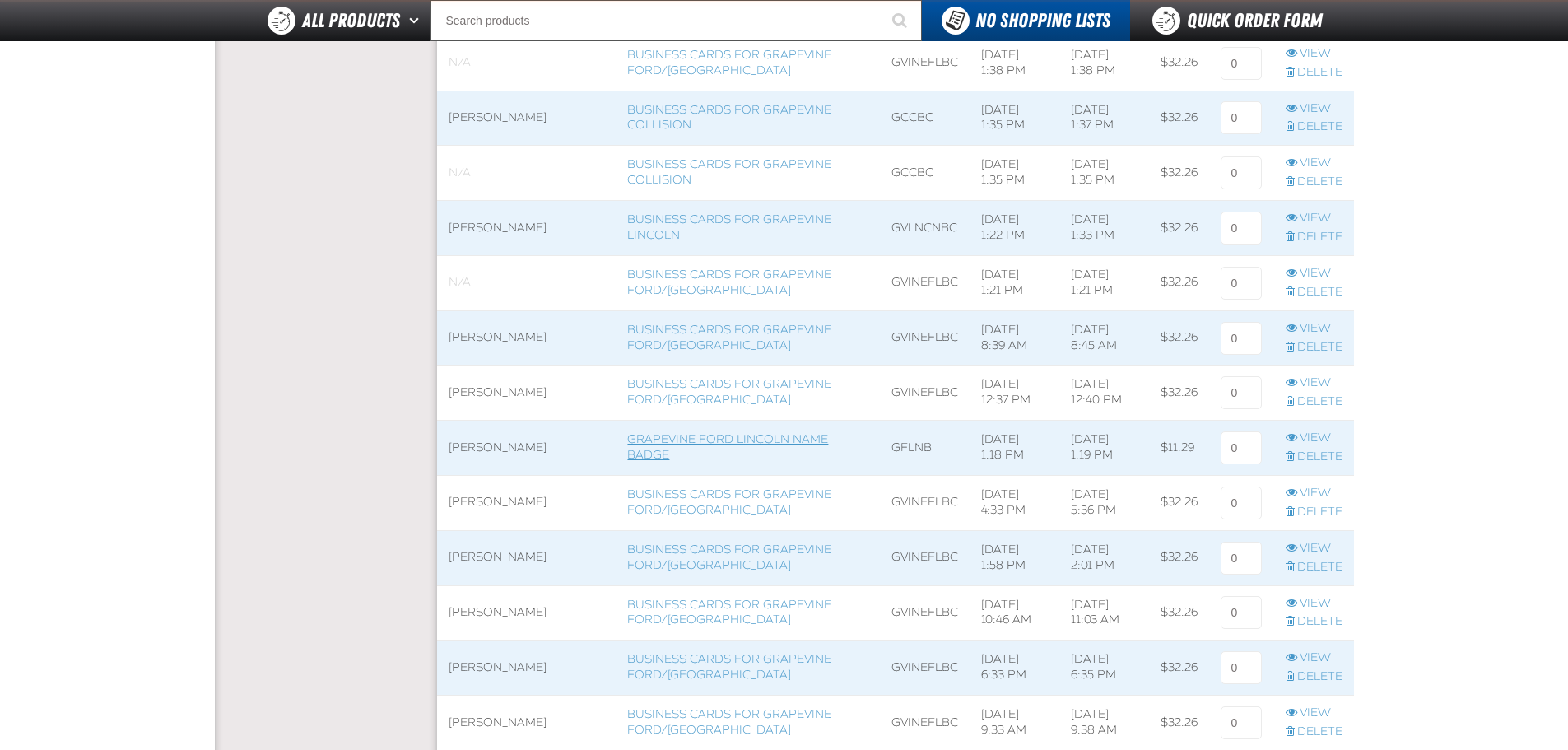
scroll to position [789, 0]
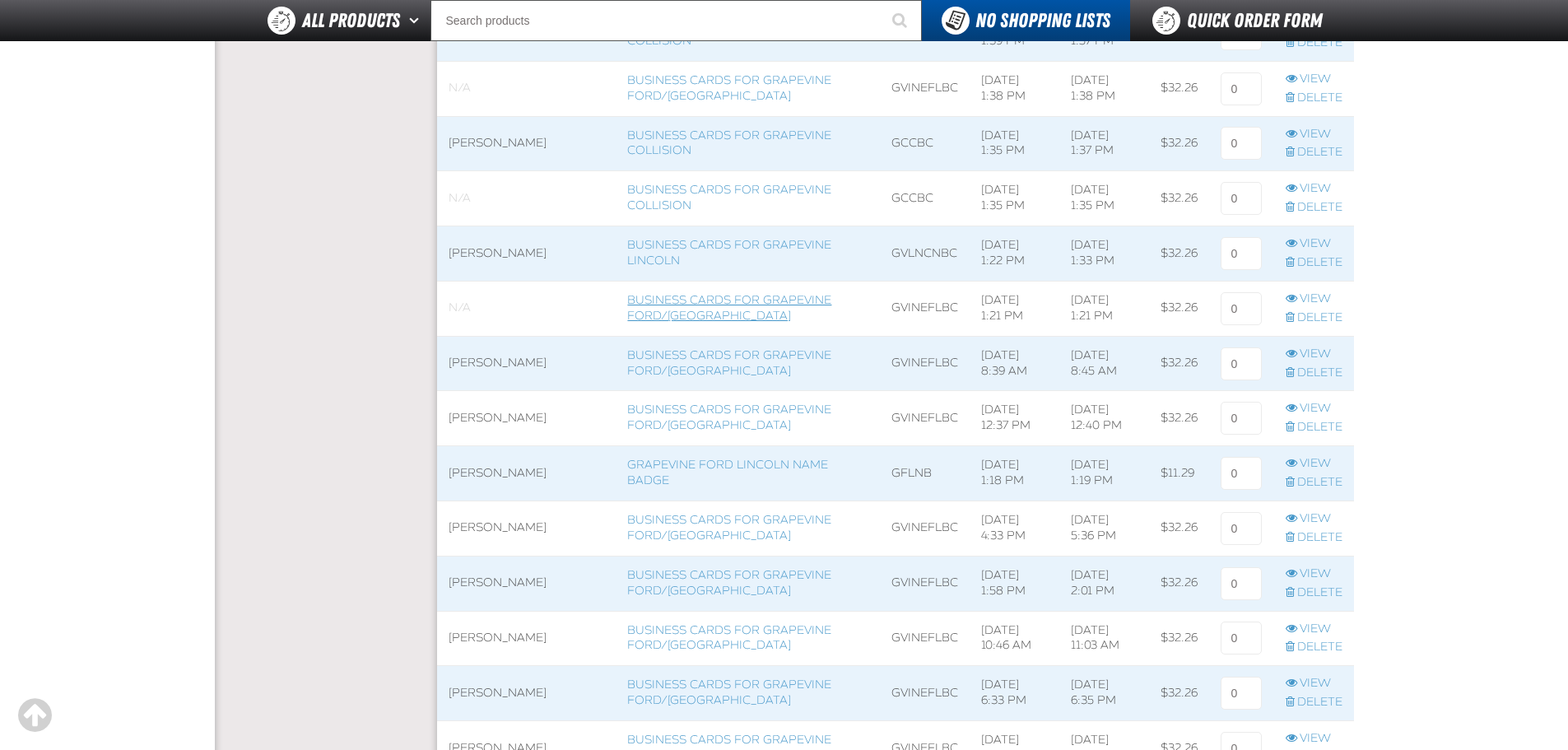
click at [638, 310] on link "Business Cards for Grapevine Ford/[GEOGRAPHIC_DATA]" at bounding box center [729, 308] width 204 height 30
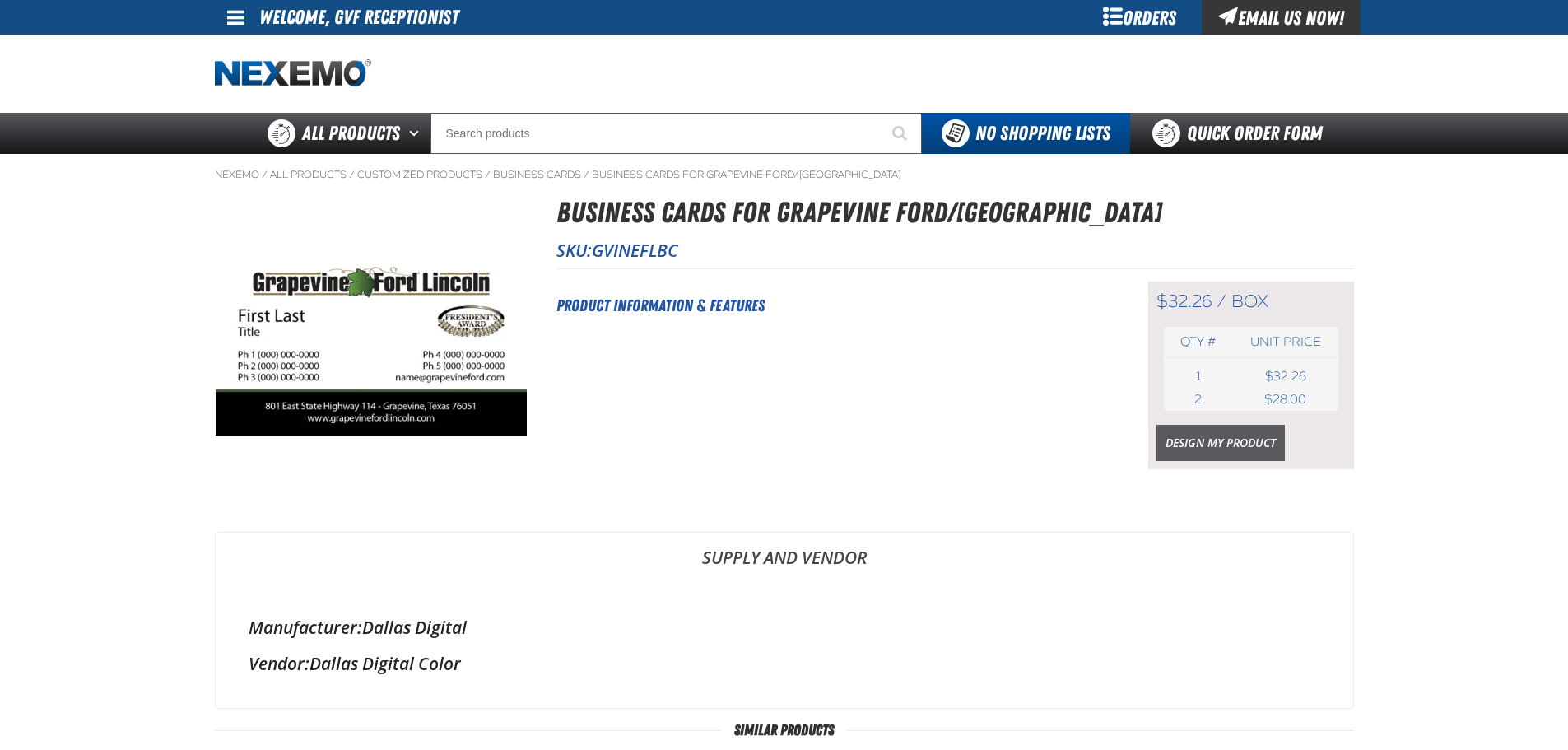
click at [1212, 444] on link "Design My Product" at bounding box center [1220, 442] width 129 height 36
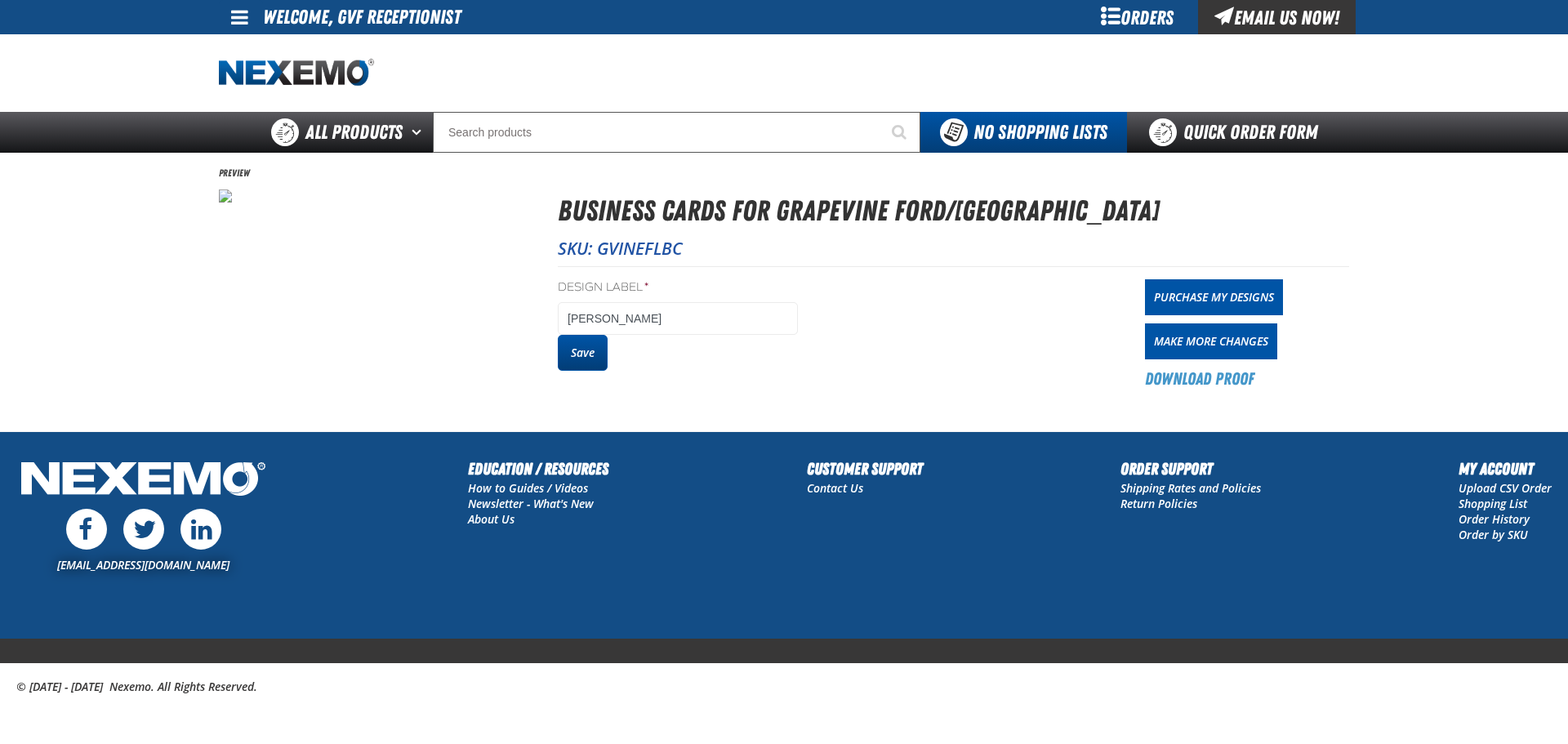
click at [576, 346] on button "Save" at bounding box center [583, 352] width 50 height 36
click at [1171, 301] on link "Purchase My Designs" at bounding box center [1213, 297] width 138 height 36
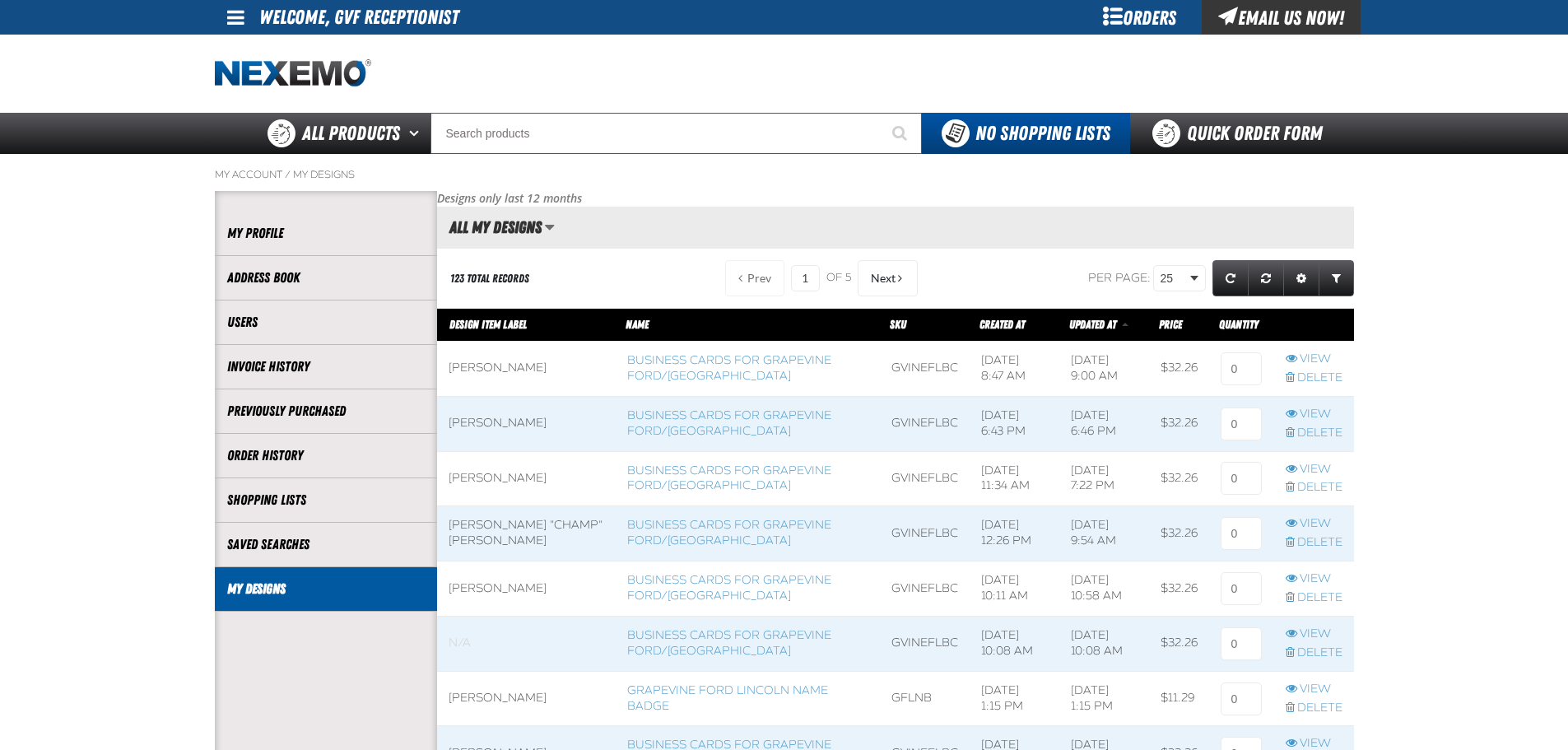
scroll to position [1, 1]
click at [1243, 374] on input at bounding box center [1241, 369] width 41 height 33
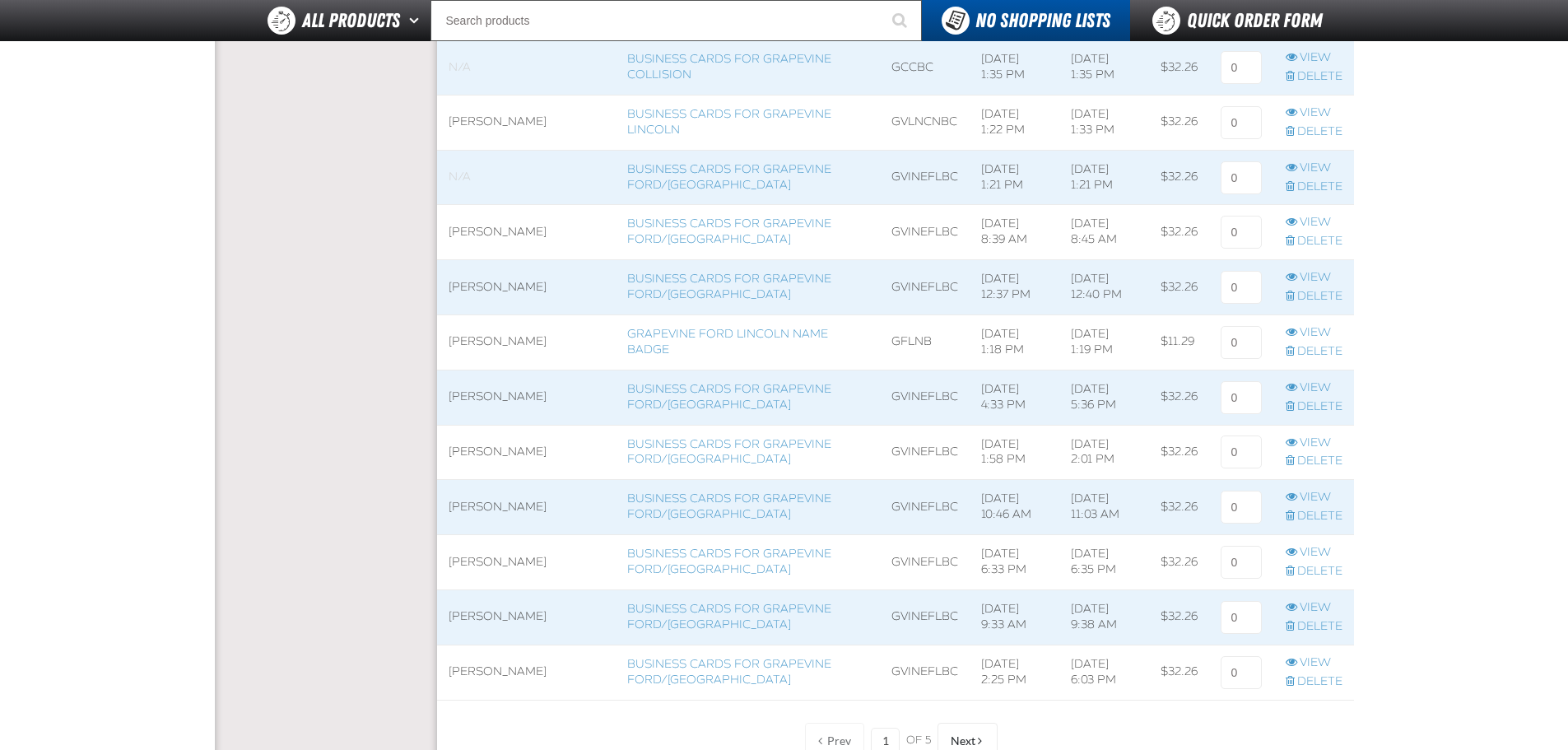
scroll to position [1366, 0]
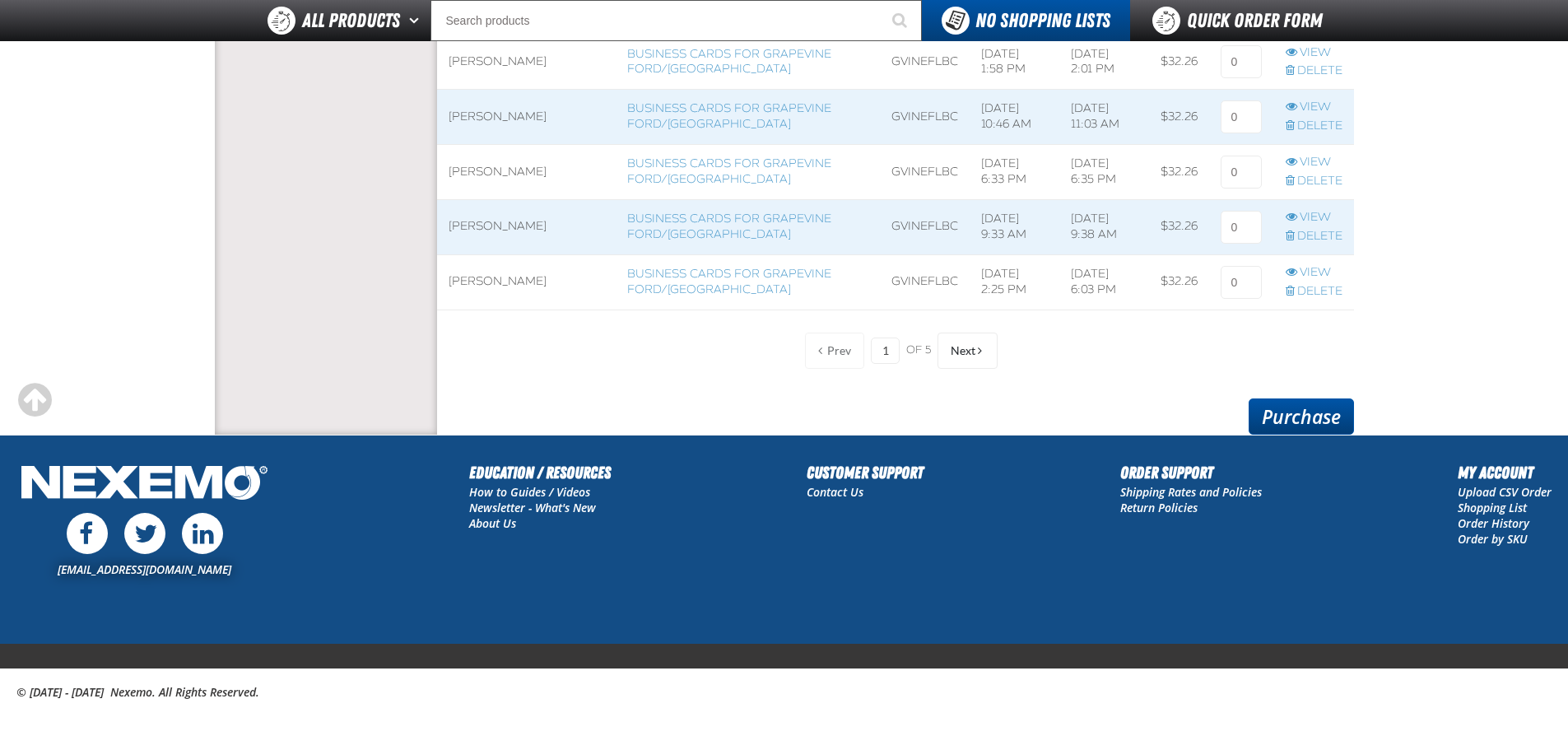
type input "1"
click at [1291, 422] on link "Purchase" at bounding box center [1302, 416] width 106 height 36
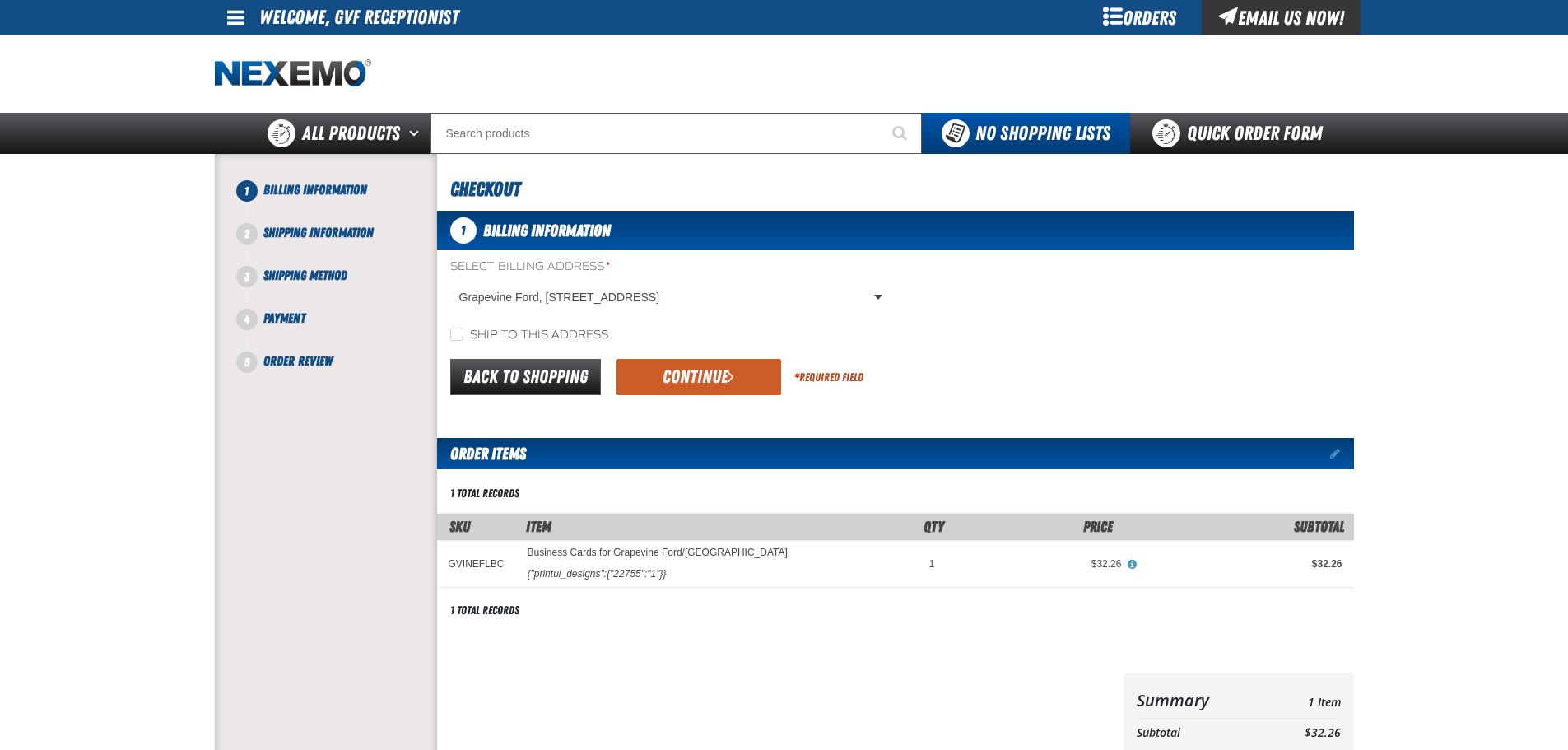
drag, startPoint x: 475, startPoint y: 336, endPoint x: 495, endPoint y: 347, distance: 22.8
click at [478, 336] on label "Ship to this address" at bounding box center [529, 336] width 158 height 16
click at [463, 336] on input "Ship to this address" at bounding box center [457, 335] width 13 height 13
checkbox input "true"
click at [650, 371] on button "Continue" at bounding box center [699, 376] width 165 height 36
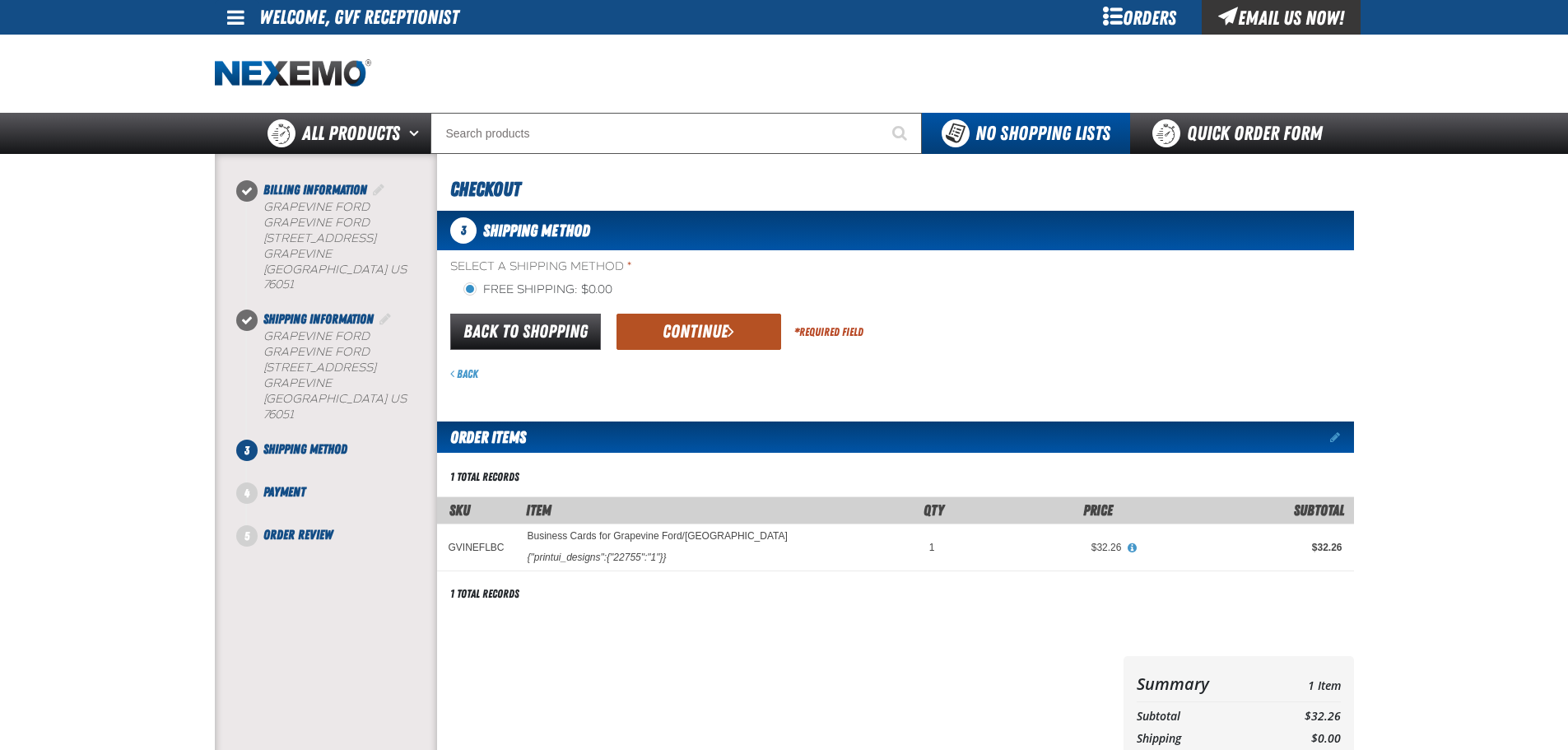
click at [665, 336] on button "Continue" at bounding box center [699, 331] width 165 height 36
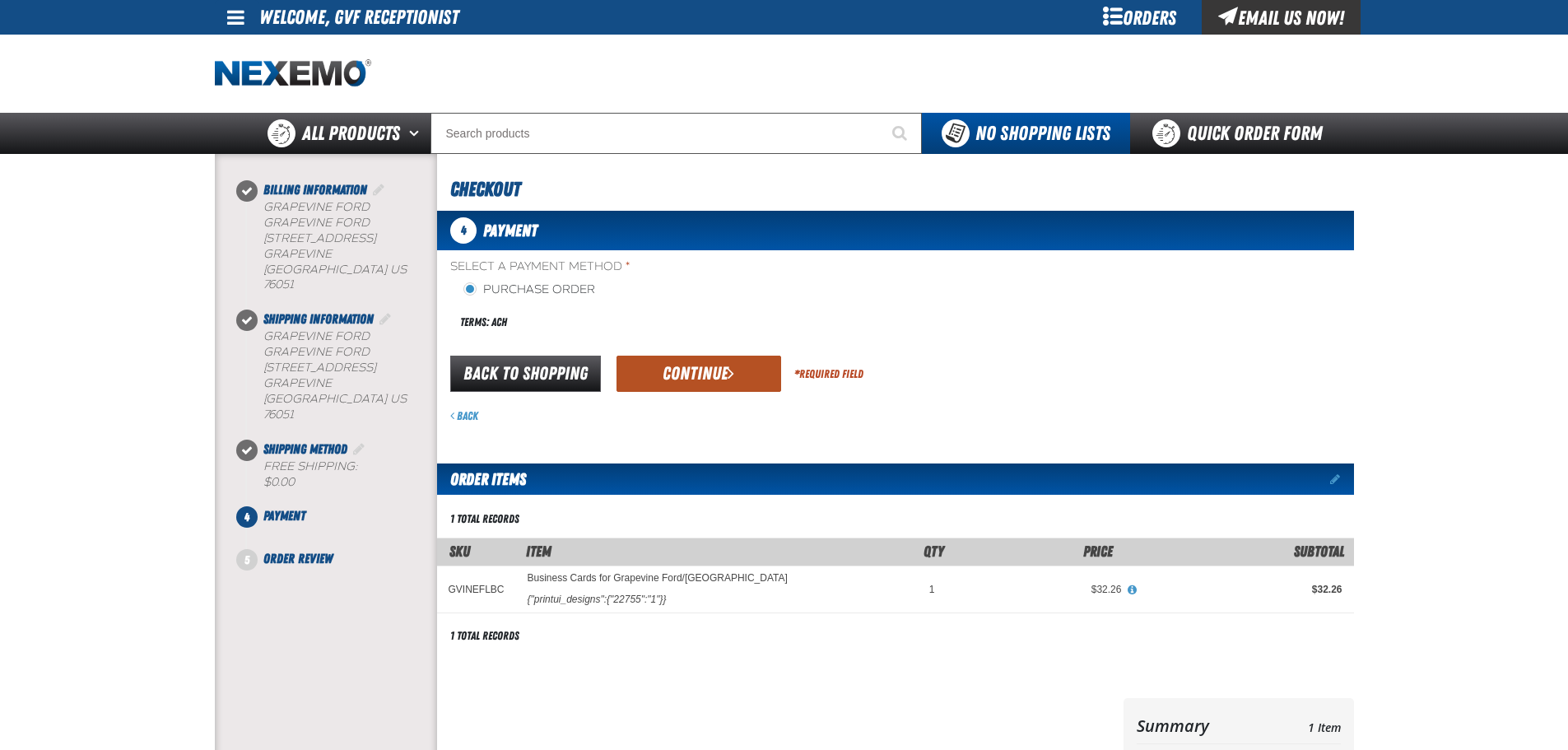
click at [684, 380] on button "Continue" at bounding box center [699, 374] width 165 height 36
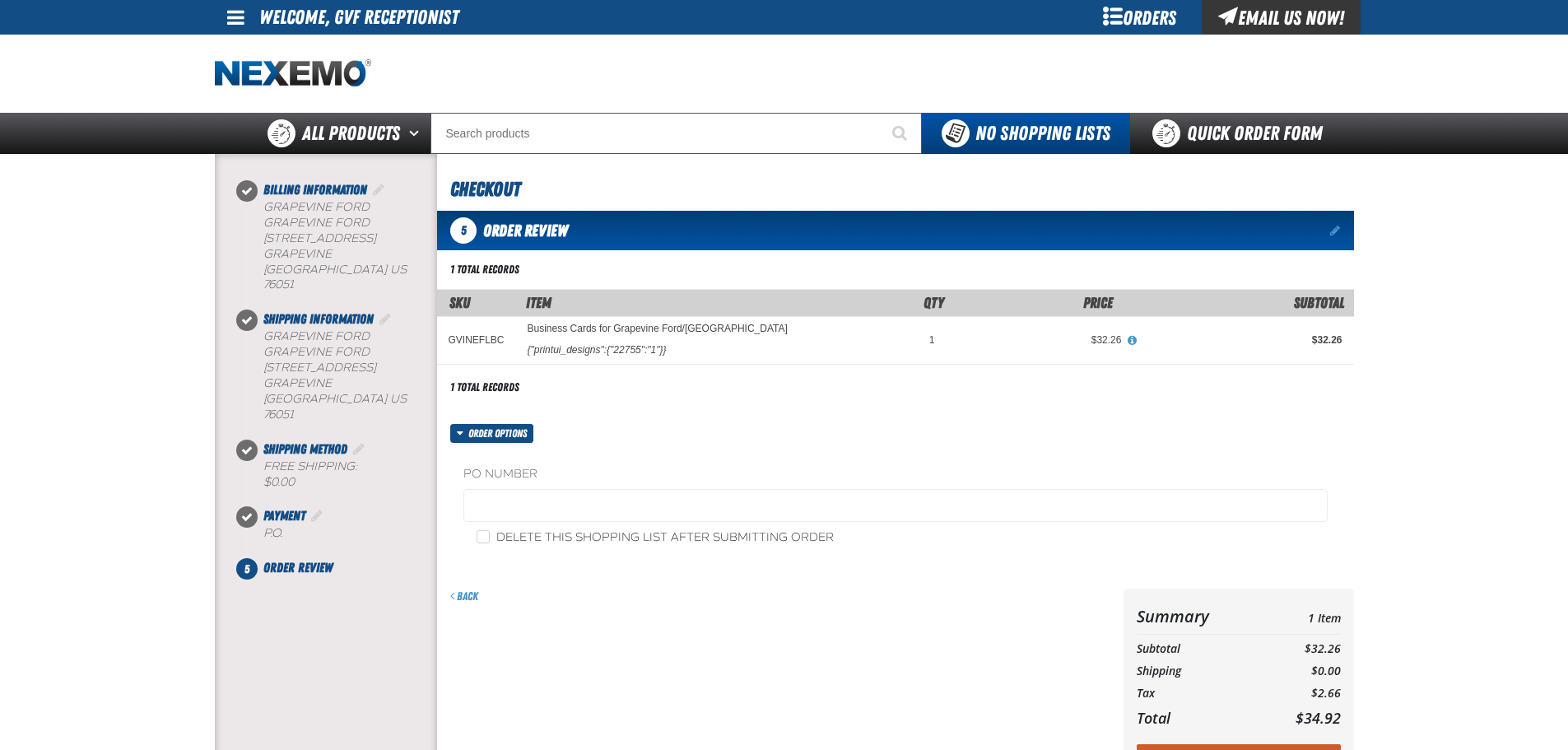
scroll to position [318, 0]
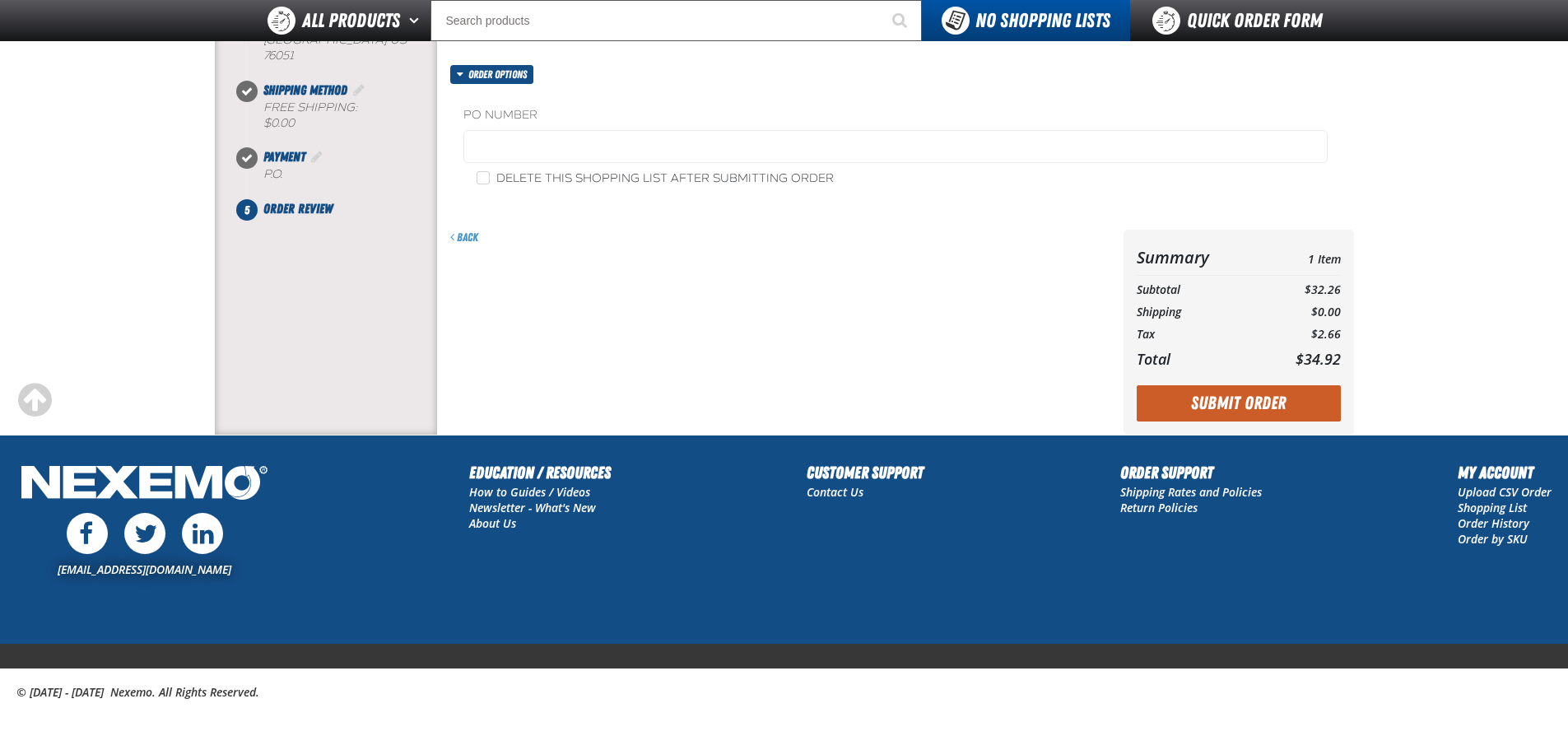
click at [1241, 406] on button "Submit Order" at bounding box center [1239, 403] width 204 height 36
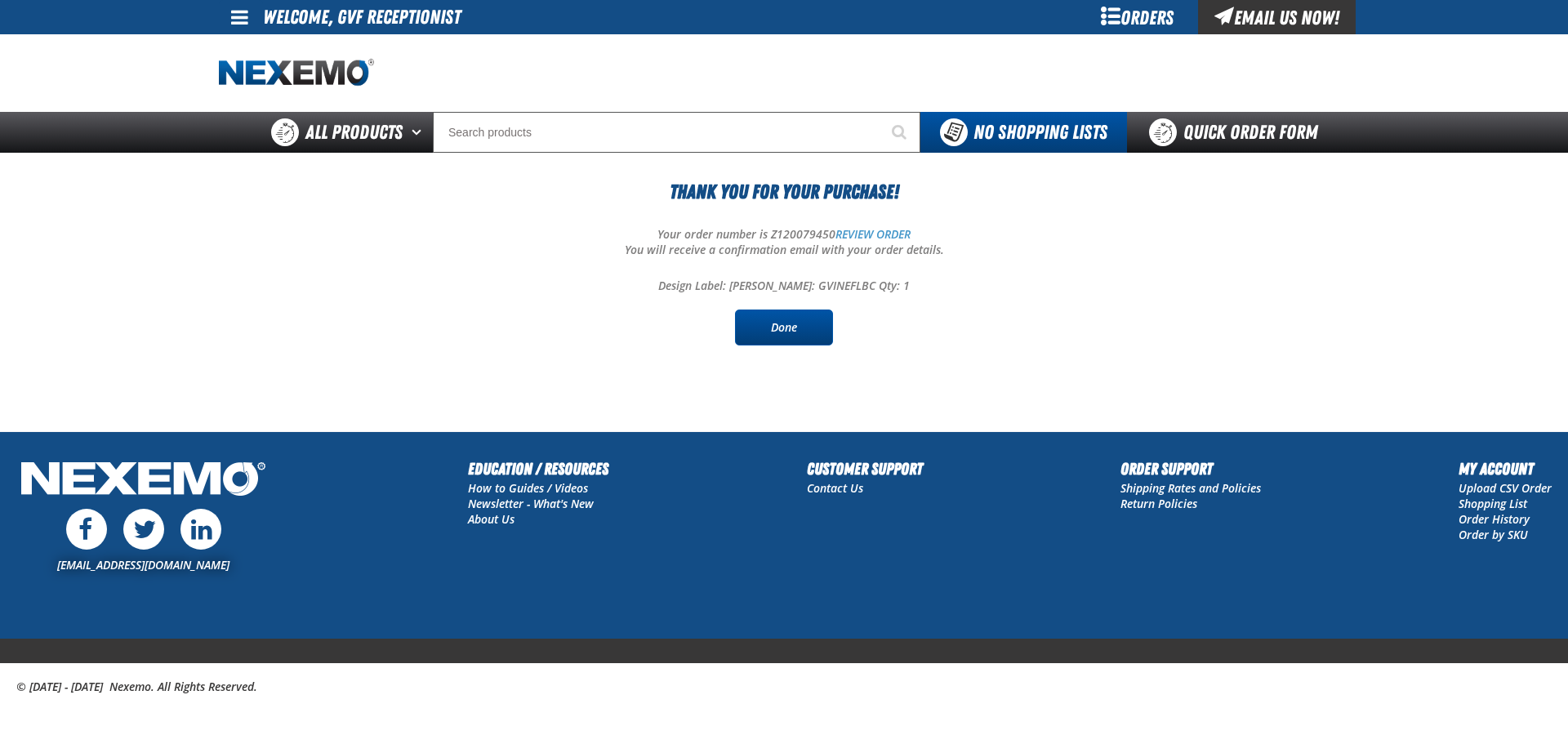
click at [775, 326] on link "Done" at bounding box center [784, 327] width 98 height 36
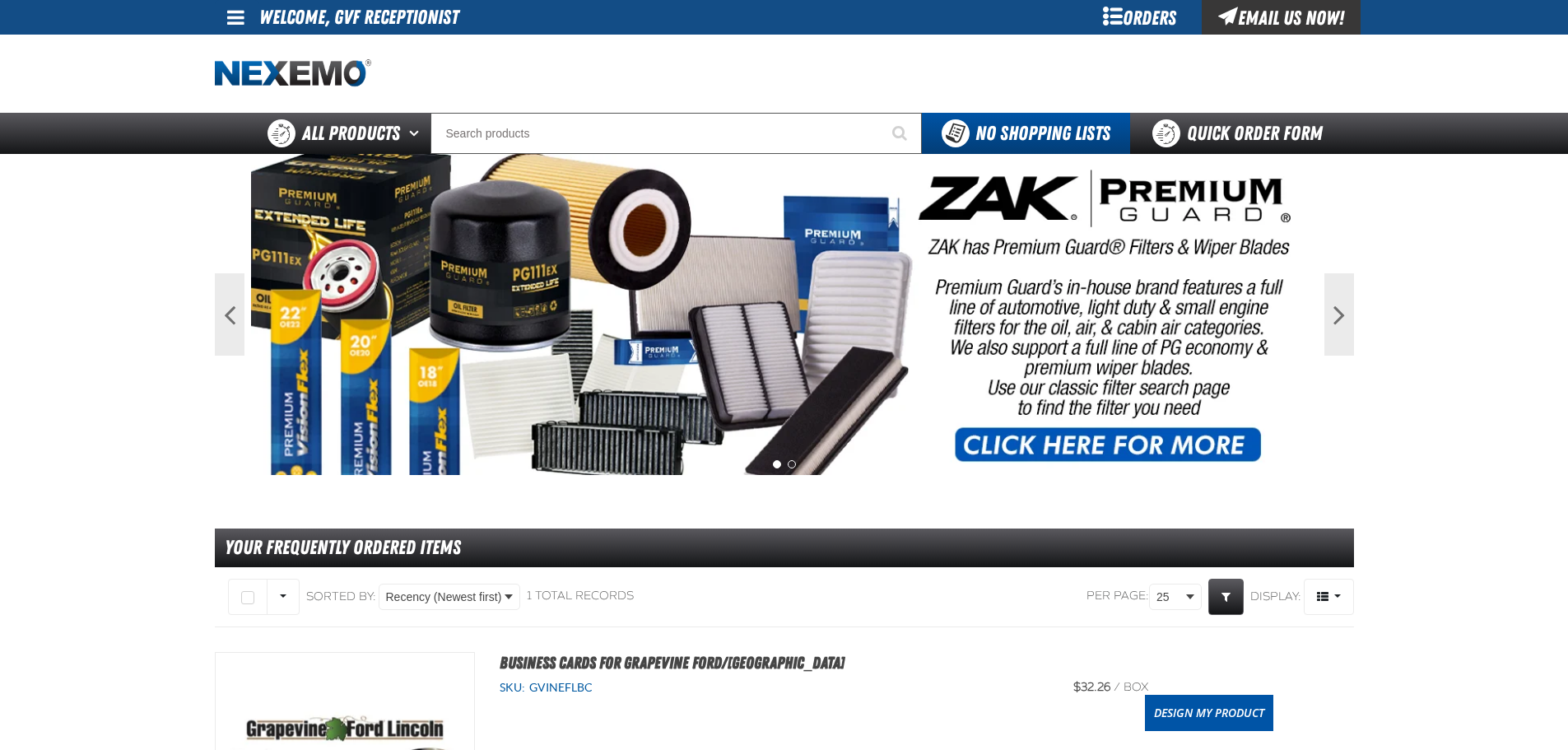
click at [1132, 20] on div "Orders" at bounding box center [1140, 17] width 123 height 34
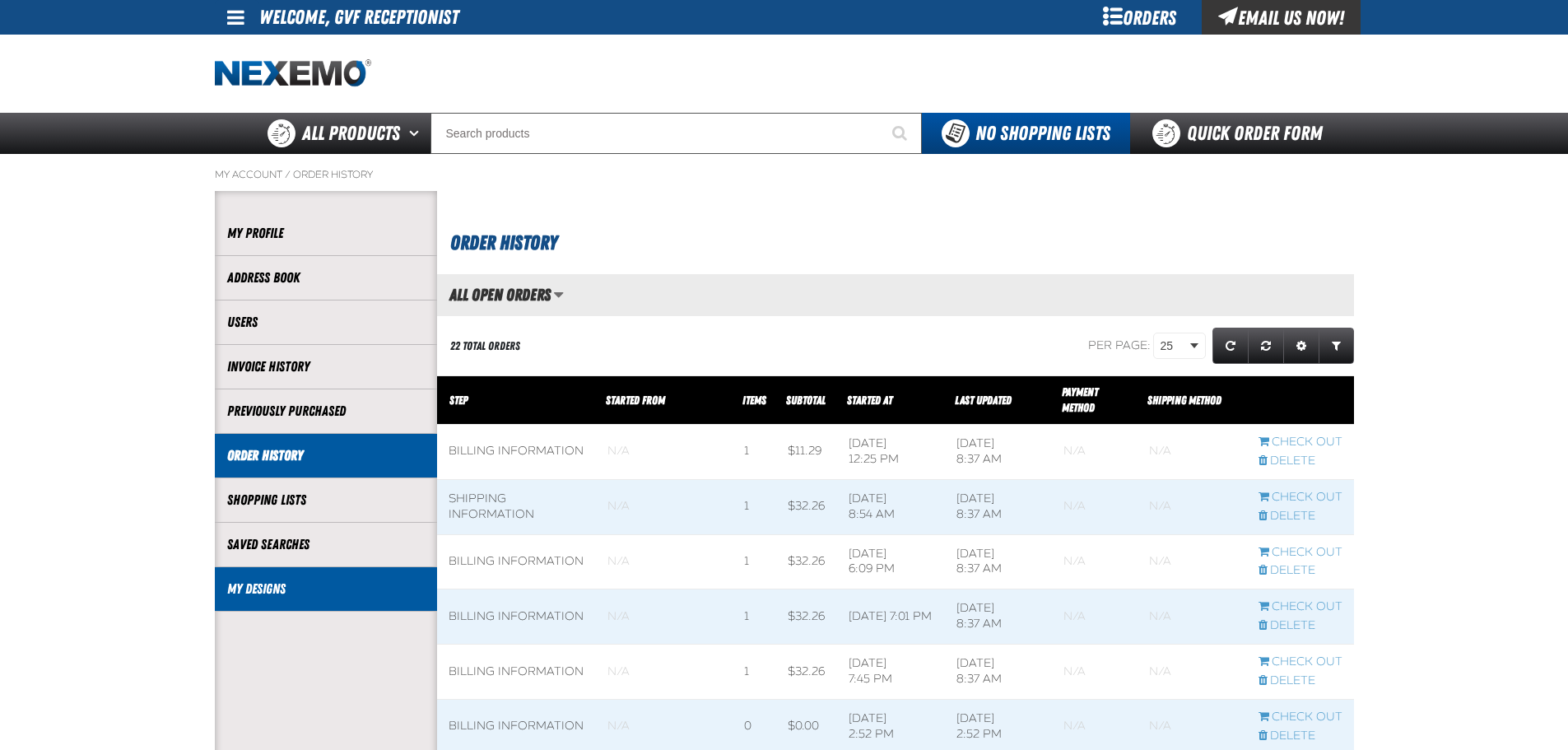
click at [259, 594] on link "My Designs" at bounding box center [325, 589] width 197 height 19
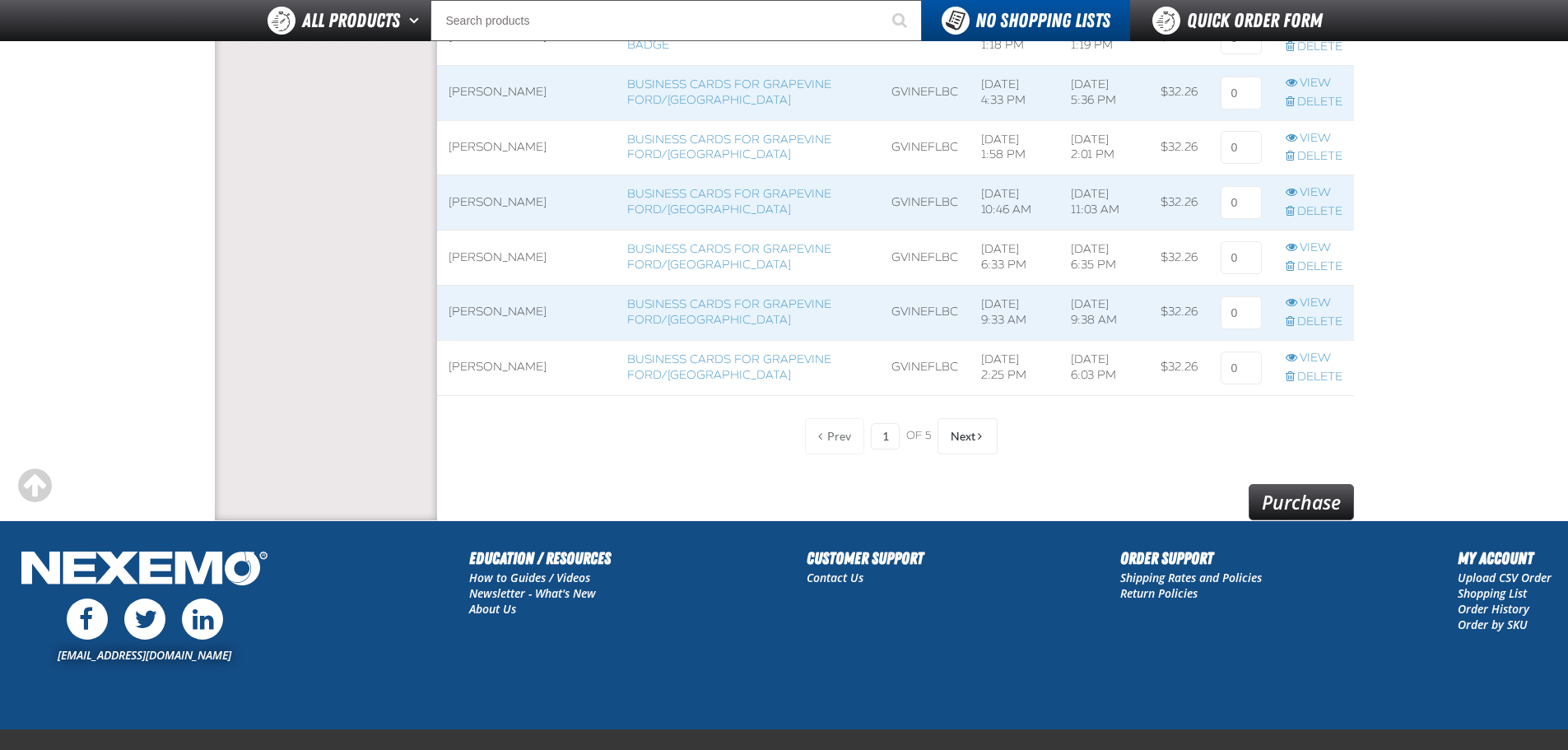
scroll to position [1228, 0]
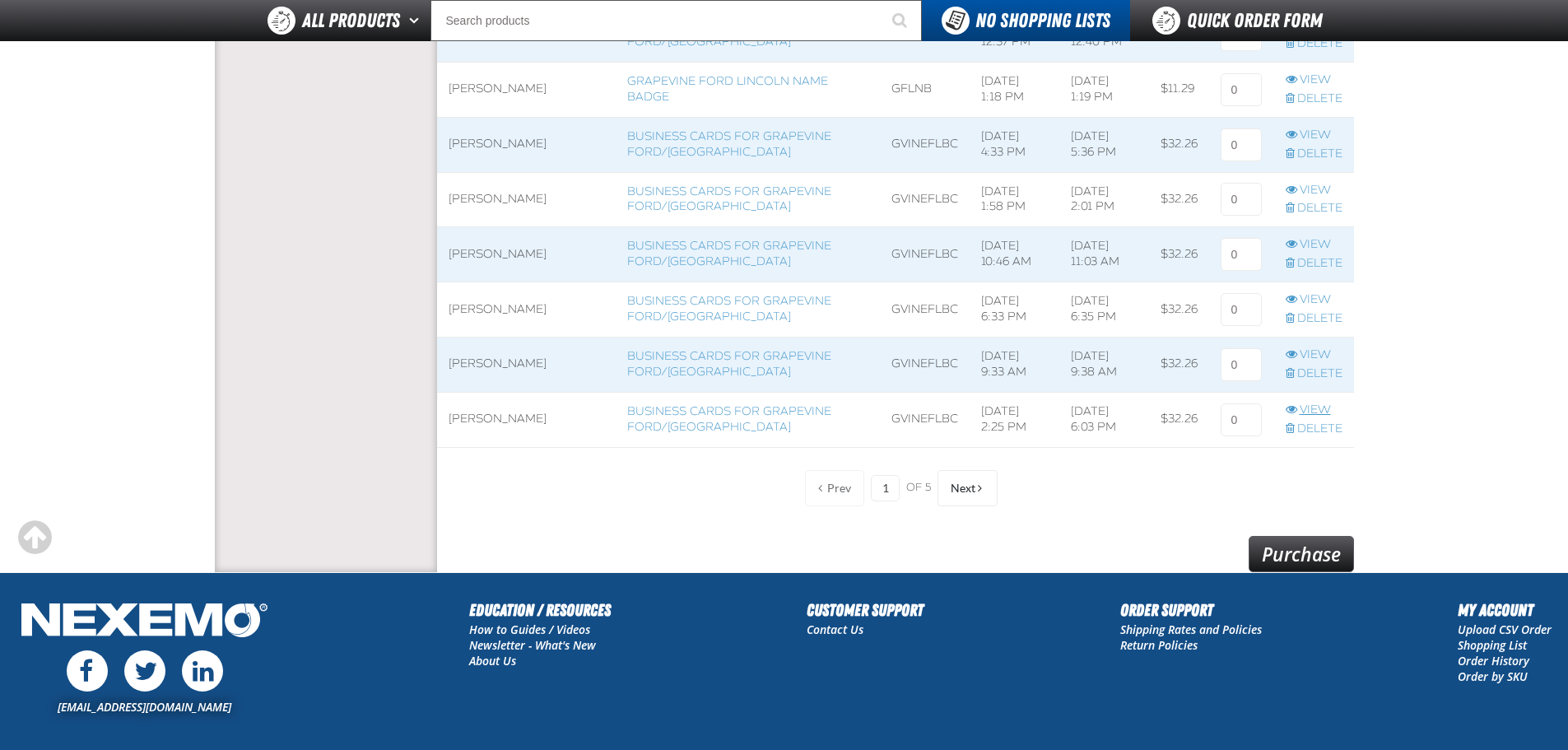
click at [1310, 410] on link "View" at bounding box center [1314, 410] width 57 height 16
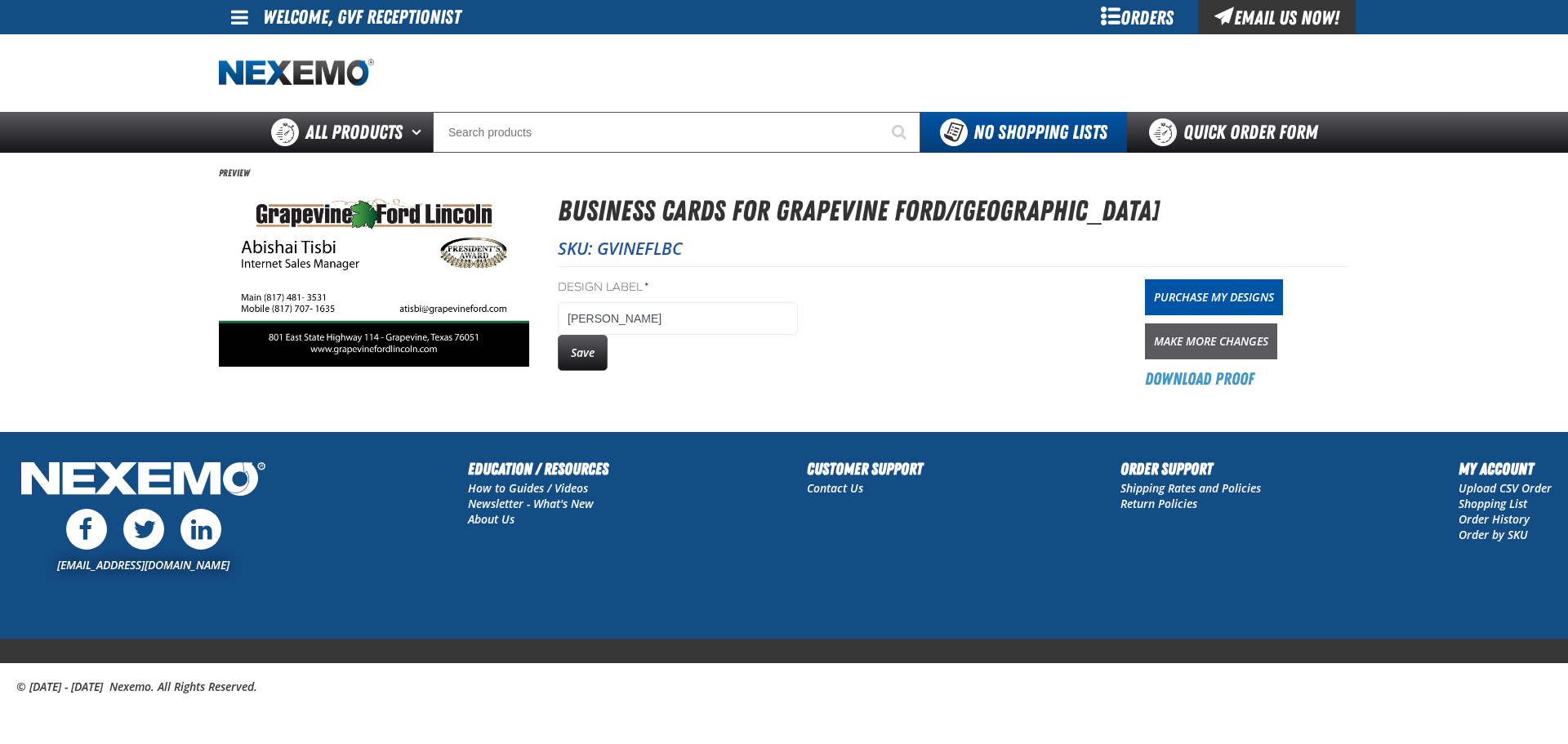
click at [1208, 335] on link "Make More Changes" at bounding box center [1210, 341] width 132 height 36
click at [585, 372] on div "Design Label * [PERSON_NAME] Save" at bounding box center [677, 335] width 240 height 111
click at [587, 348] on button "Save" at bounding box center [583, 352] width 50 height 36
click at [1222, 301] on link "Purchase My Designs" at bounding box center [1213, 297] width 138 height 36
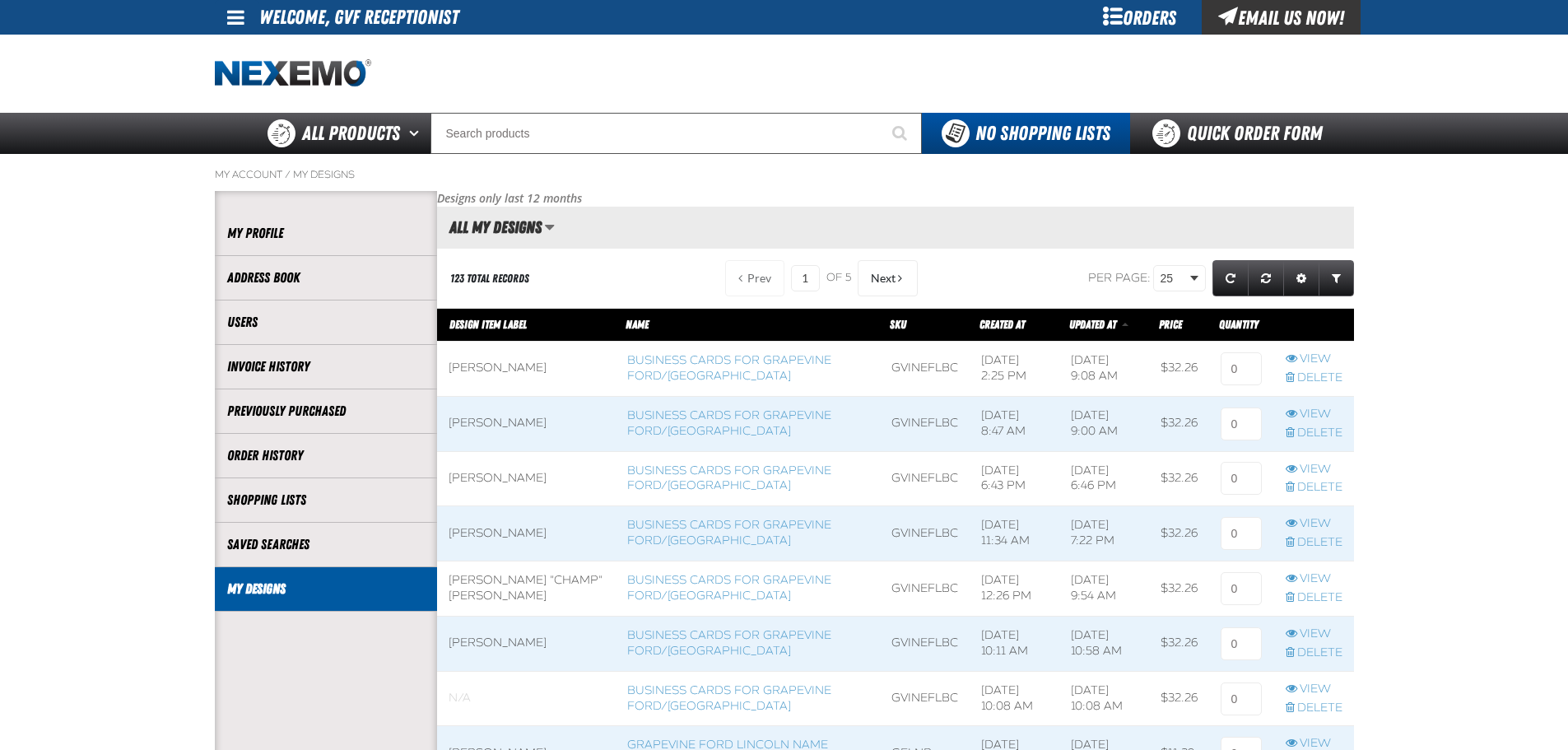
scroll to position [1, 1]
click at [650, 367] on span at bounding box center [747, 369] width 263 height 55
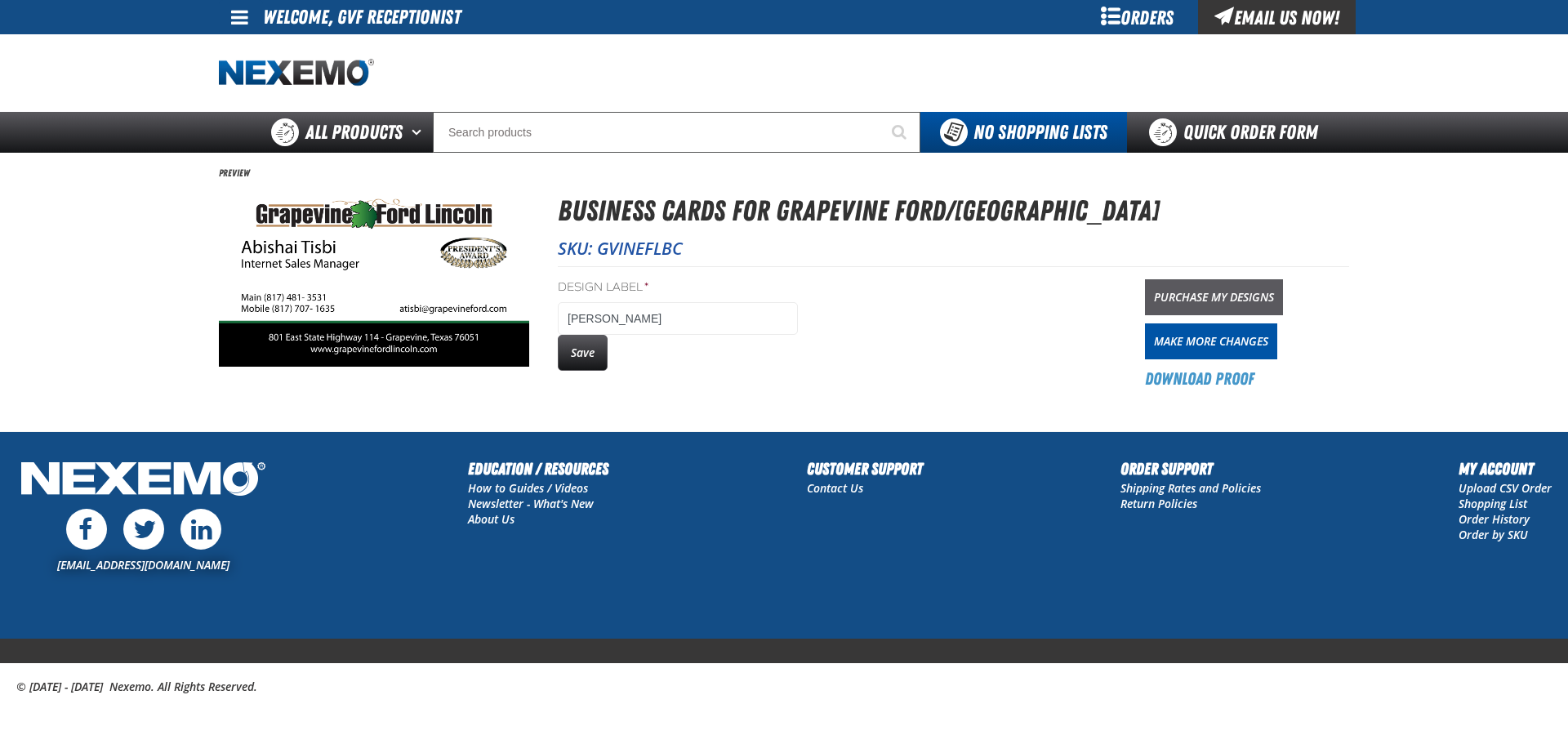
click at [1240, 298] on link "Purchase My Designs" at bounding box center [1213, 297] width 138 height 36
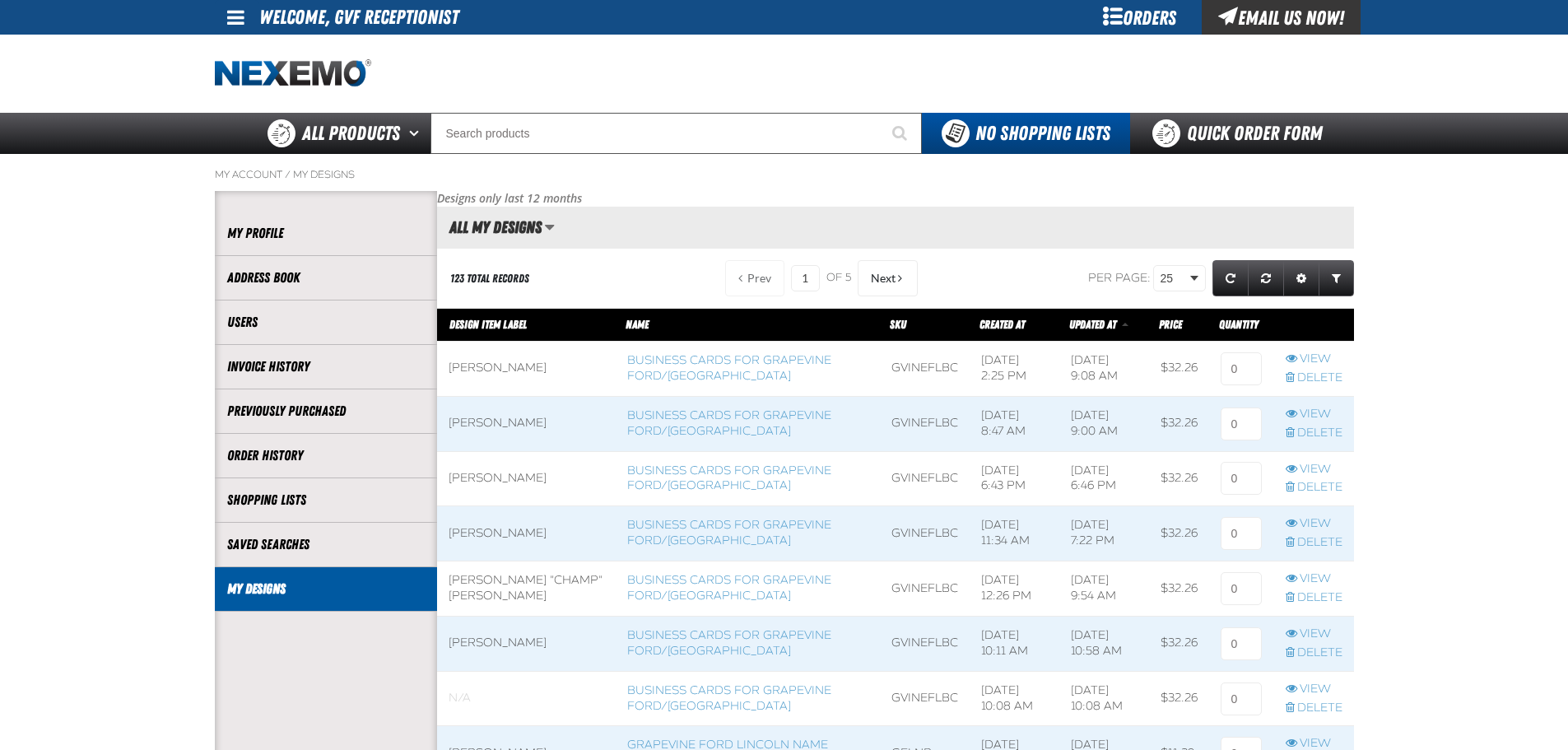
scroll to position [1, 1]
click at [1305, 361] on link "View" at bounding box center [1314, 359] width 57 height 16
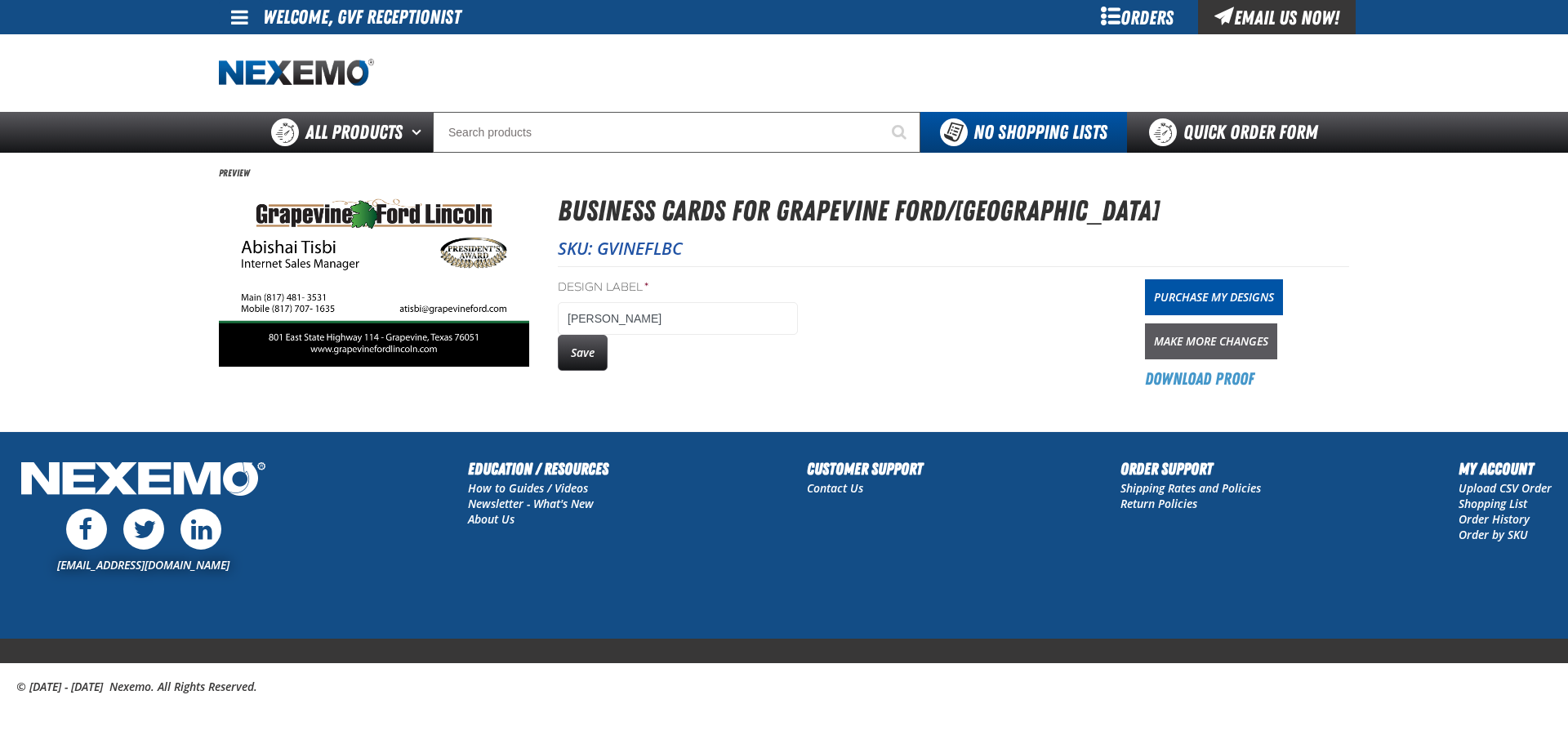
click at [1196, 339] on link "Make More Changes" at bounding box center [1210, 341] width 132 height 36
click at [1139, 17] on div "Orders" at bounding box center [1136, 17] width 122 height 34
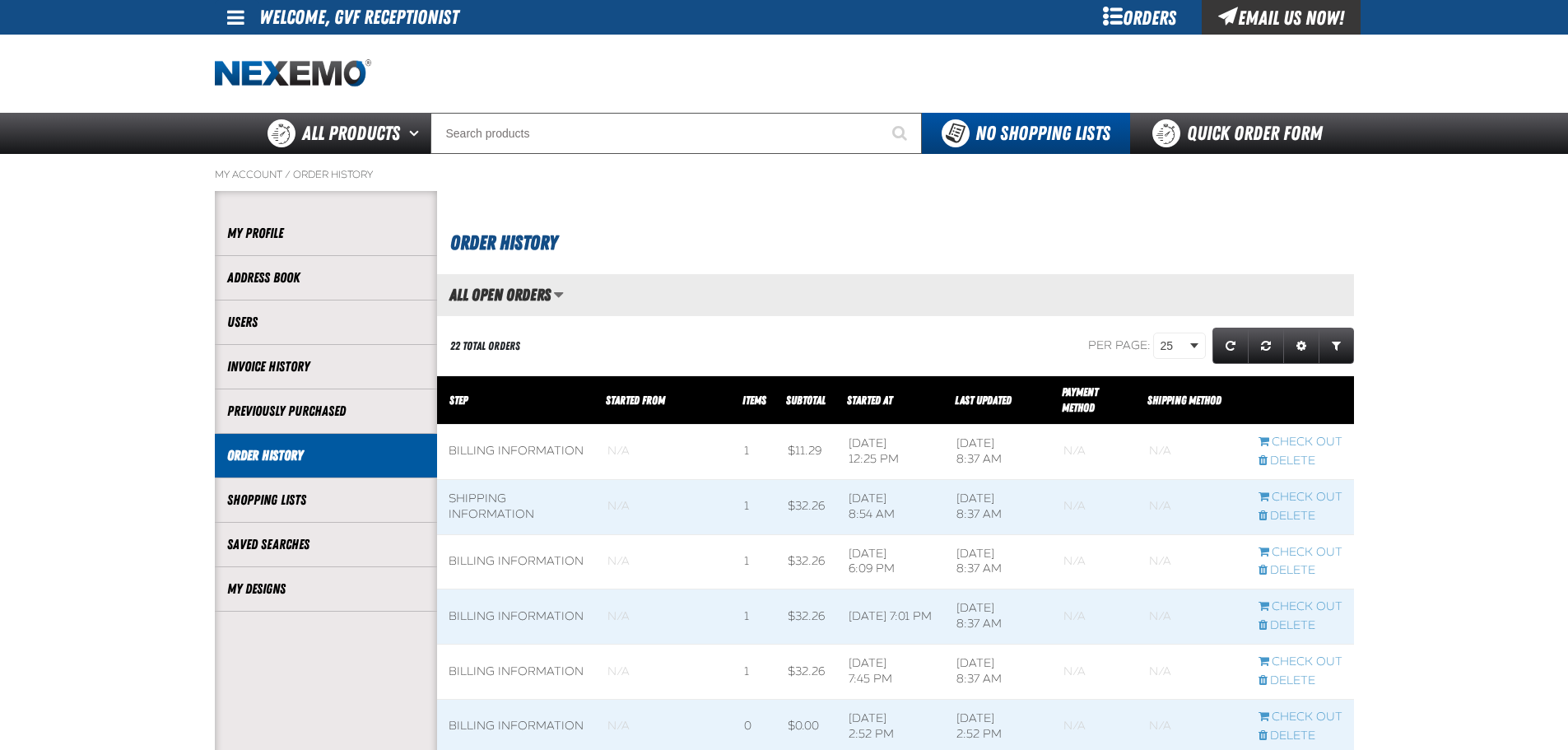
scroll to position [1, 1]
click at [345, 576] on li "My Designs" at bounding box center [326, 590] width 222 height 44
click at [256, 595] on link "My Designs" at bounding box center [325, 589] width 197 height 19
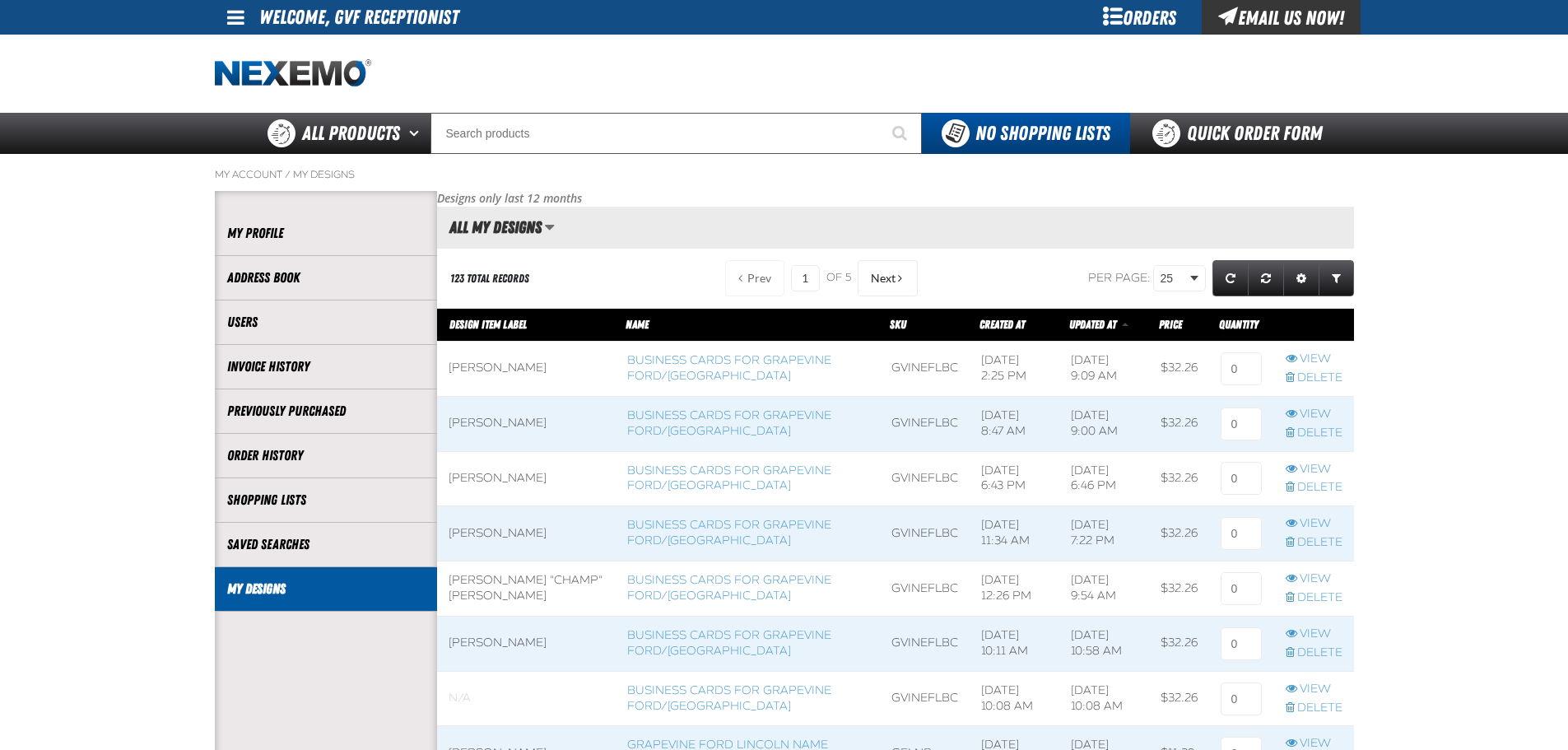
scroll to position [1, 1]
click at [1306, 466] on link "View" at bounding box center [1314, 469] width 57 height 16
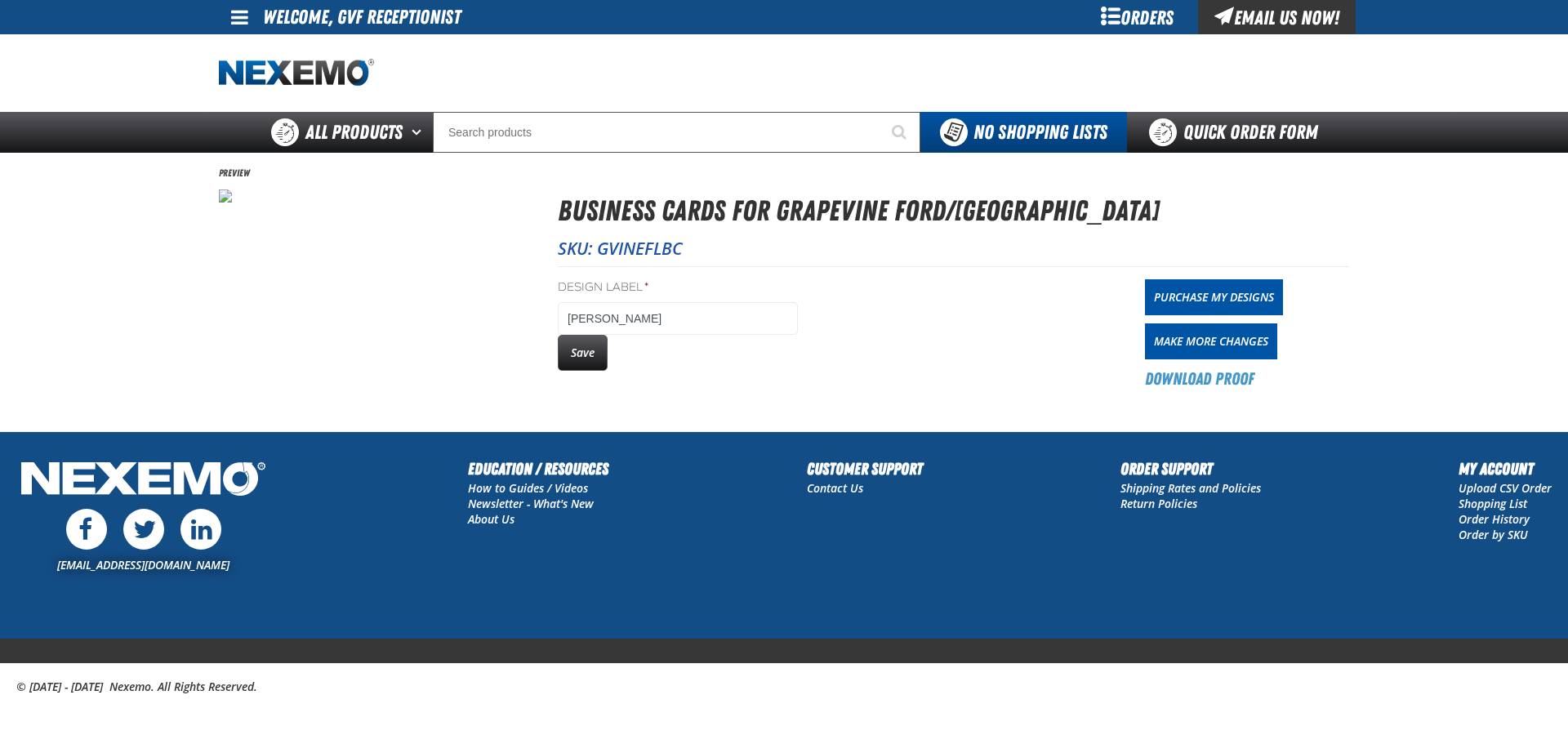
click at [103, 286] on main "Preview Business Cards for Grapevine Ford/Lincoln SKU: GVINEFLBC Design Label *…" at bounding box center [784, 292] width 1568 height 279
click at [1112, 15] on div "Orders" at bounding box center [1136, 17] width 122 height 34
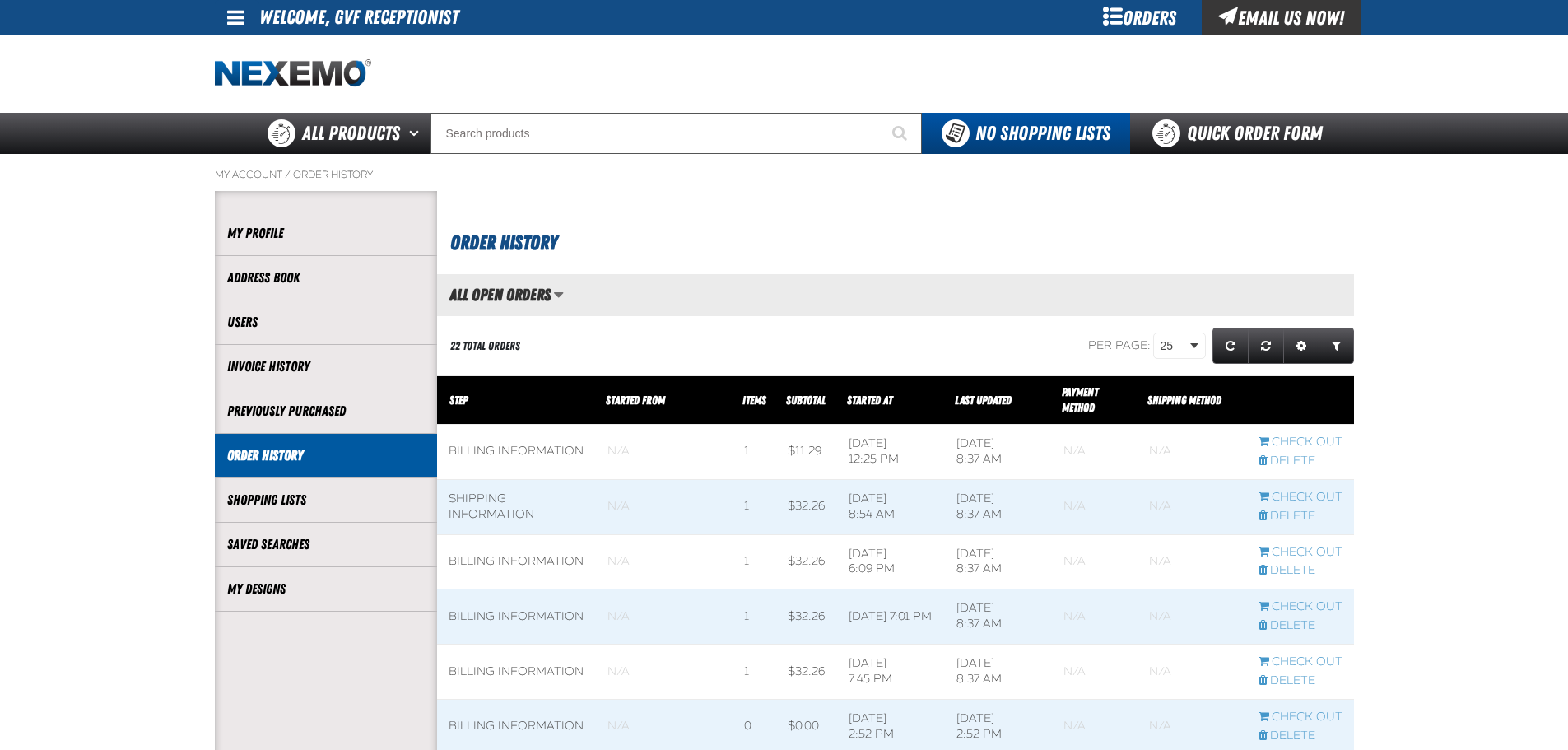
scroll to position [1, 1]
click at [272, 605] on li "My Designs" at bounding box center [326, 590] width 222 height 44
